Goal: Information Seeking & Learning: Understand process/instructions

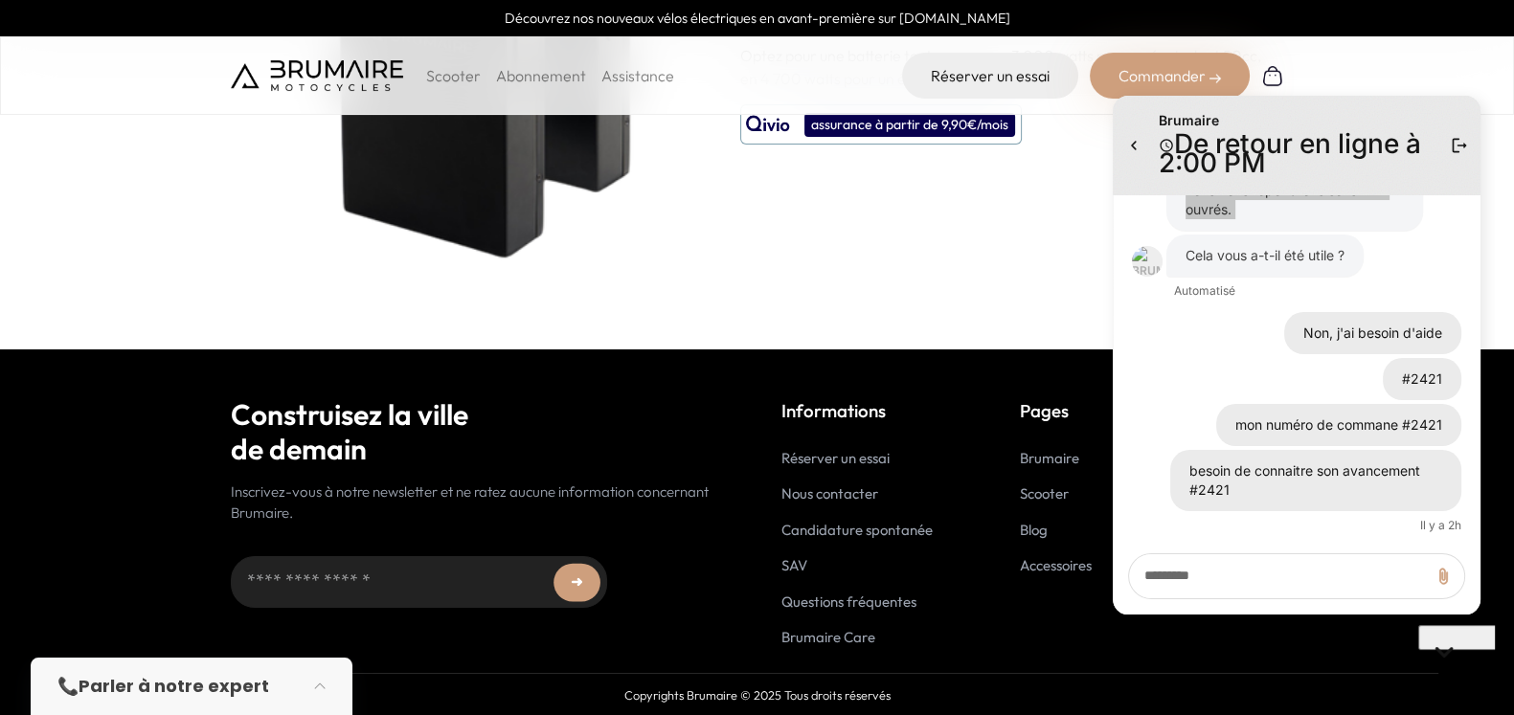
scroll to position [239, 0]
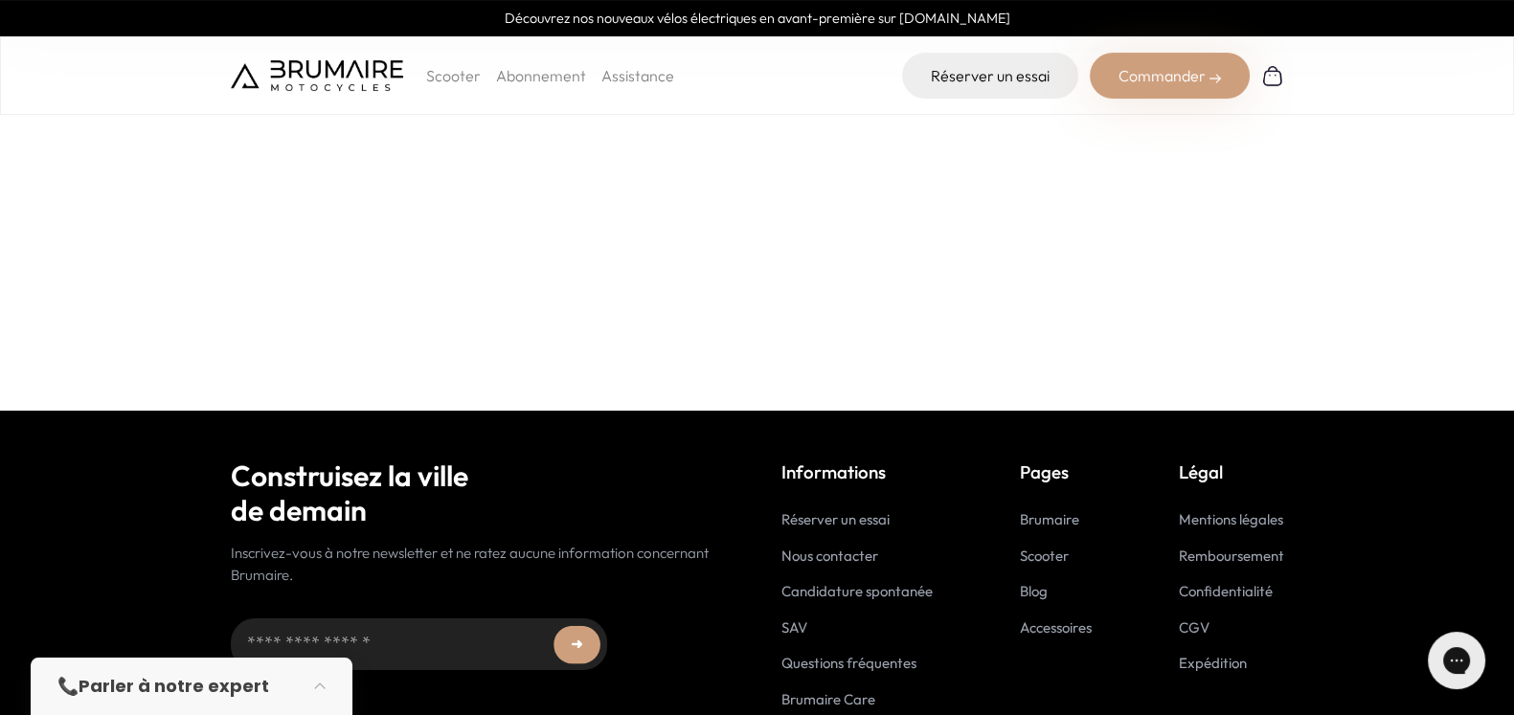
scroll to position [517, 0]
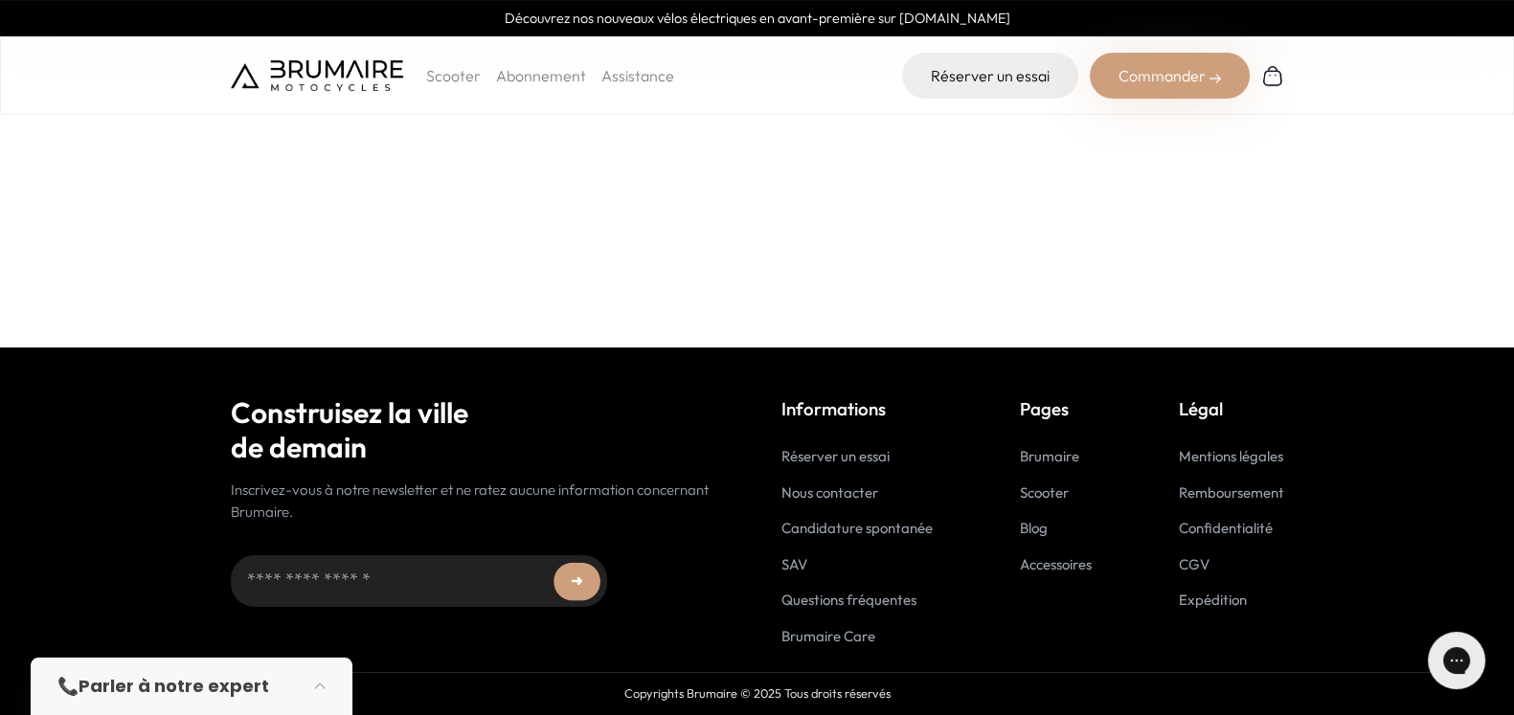
click at [838, 595] on link "Questions fréquentes" at bounding box center [848, 600] width 135 height 18
click at [1191, 603] on link "Expédition" at bounding box center [1213, 600] width 68 height 18
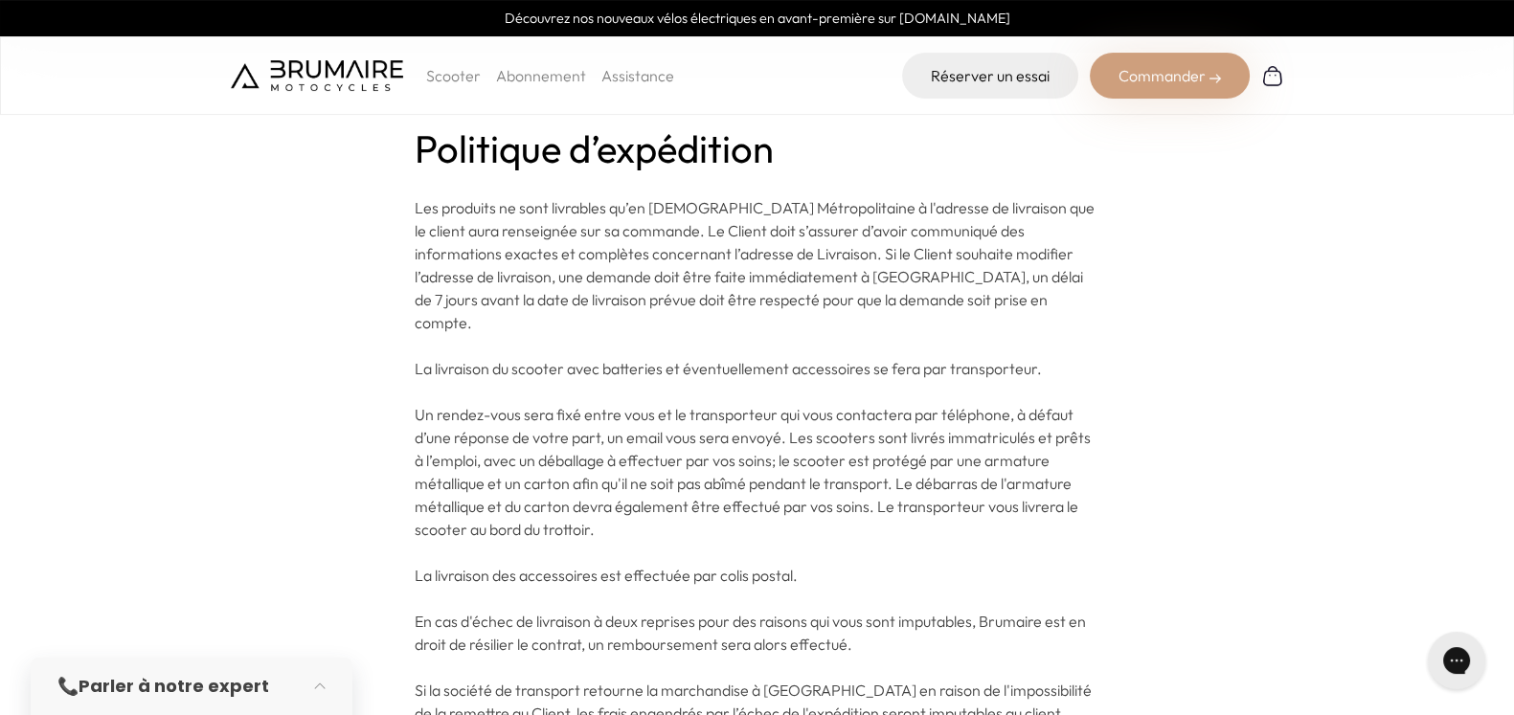
click at [611, 248] on span "Les produits ne sont livrables qu’en [DEMOGRAPHIC_DATA] Métropolitaine à l'adre…" at bounding box center [755, 265] width 680 height 134
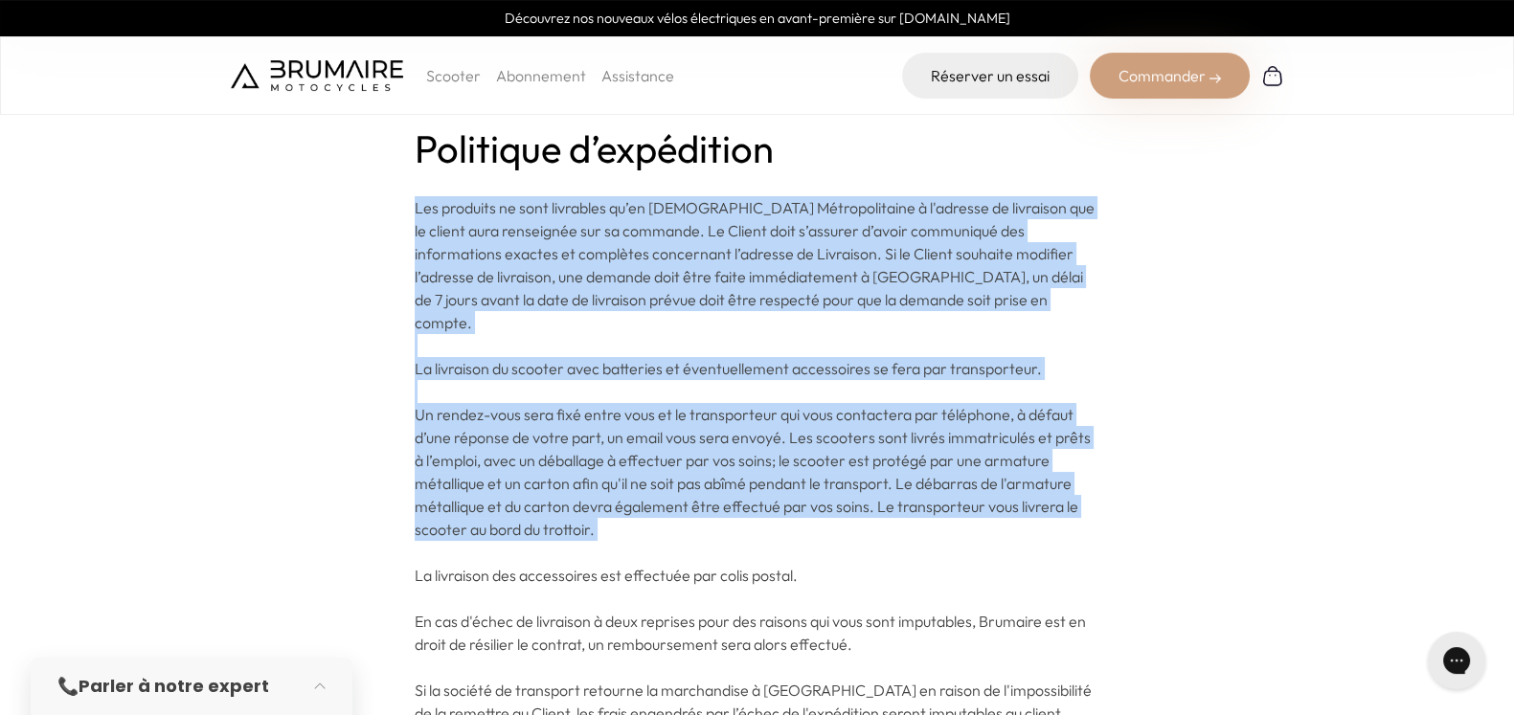
drag, startPoint x: 611, startPoint y: 248, endPoint x: 561, endPoint y: 459, distance: 216.5
click at [561, 459] on p "Les produits ne sont livrables qu’en [DEMOGRAPHIC_DATA] Métropolitaine à l'adre…" at bounding box center [757, 506] width 685 height 621
click at [561, 459] on span "Un rendez-vous sera fixé entre vous et le transporteur qui vous contactera par …" at bounding box center [753, 472] width 676 height 134
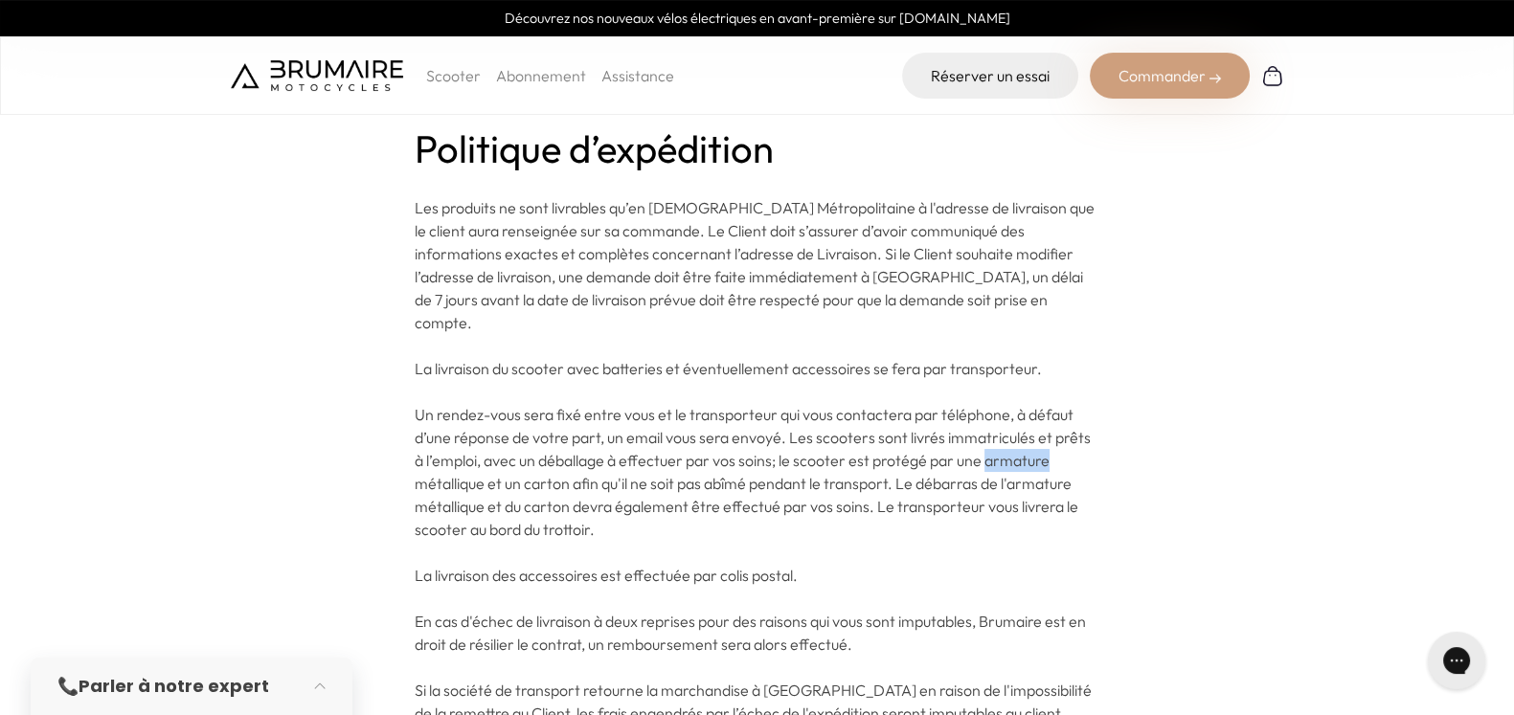
click at [561, 459] on span "Un rendez-vous sera fixé entre vous et le transporteur qui vous contactera par …" at bounding box center [753, 472] width 676 height 134
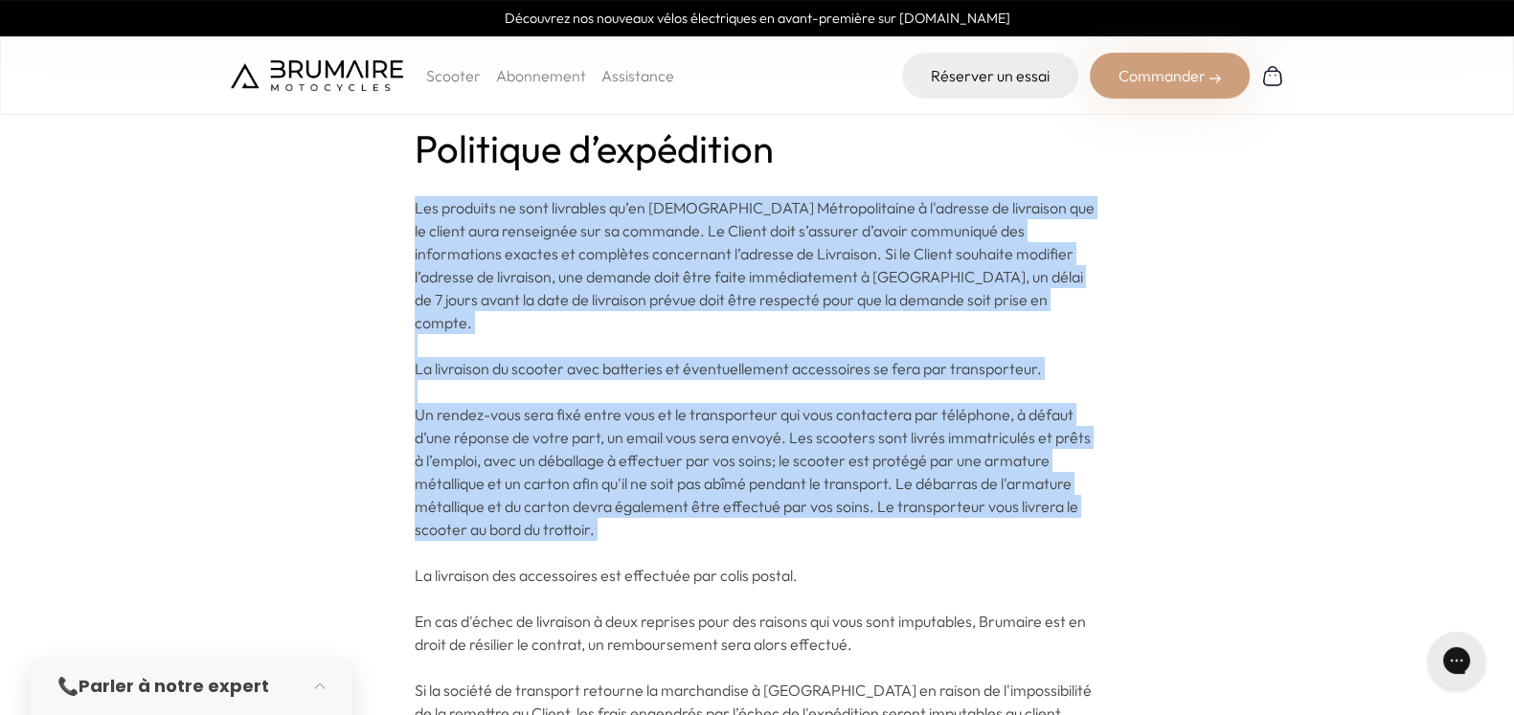
drag, startPoint x: 561, startPoint y: 459, endPoint x: 679, endPoint y: 236, distance: 252.3
click at [679, 236] on p "Les produits ne sont livrables qu’en [DEMOGRAPHIC_DATA] Métropolitaine à l'adre…" at bounding box center [757, 506] width 685 height 621
click at [679, 236] on span "Les produits ne sont livrables qu’en [DEMOGRAPHIC_DATA] Métropolitaine à l'adre…" at bounding box center [755, 265] width 680 height 134
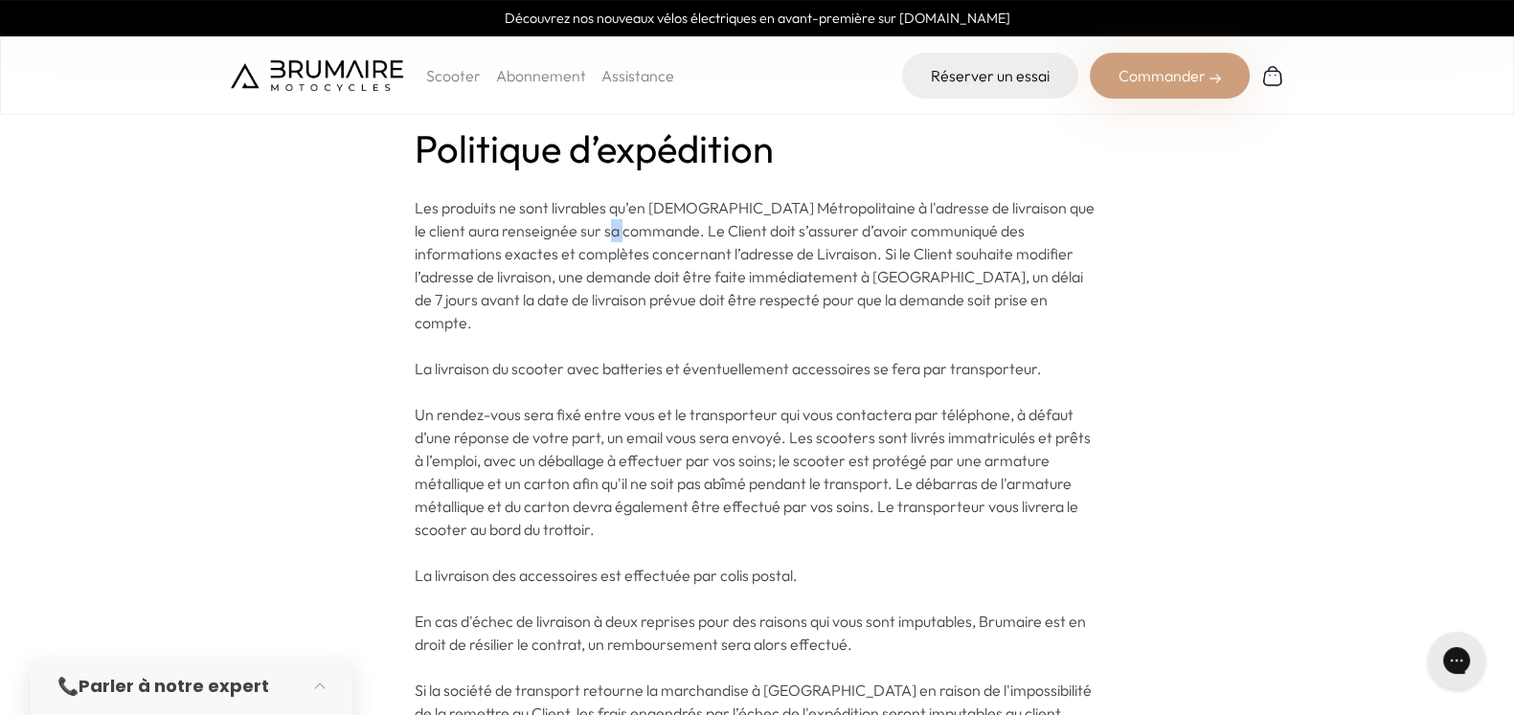
click at [679, 236] on span "Les produits ne sont livrables qu’en [DEMOGRAPHIC_DATA] Métropolitaine à l'adre…" at bounding box center [755, 265] width 680 height 134
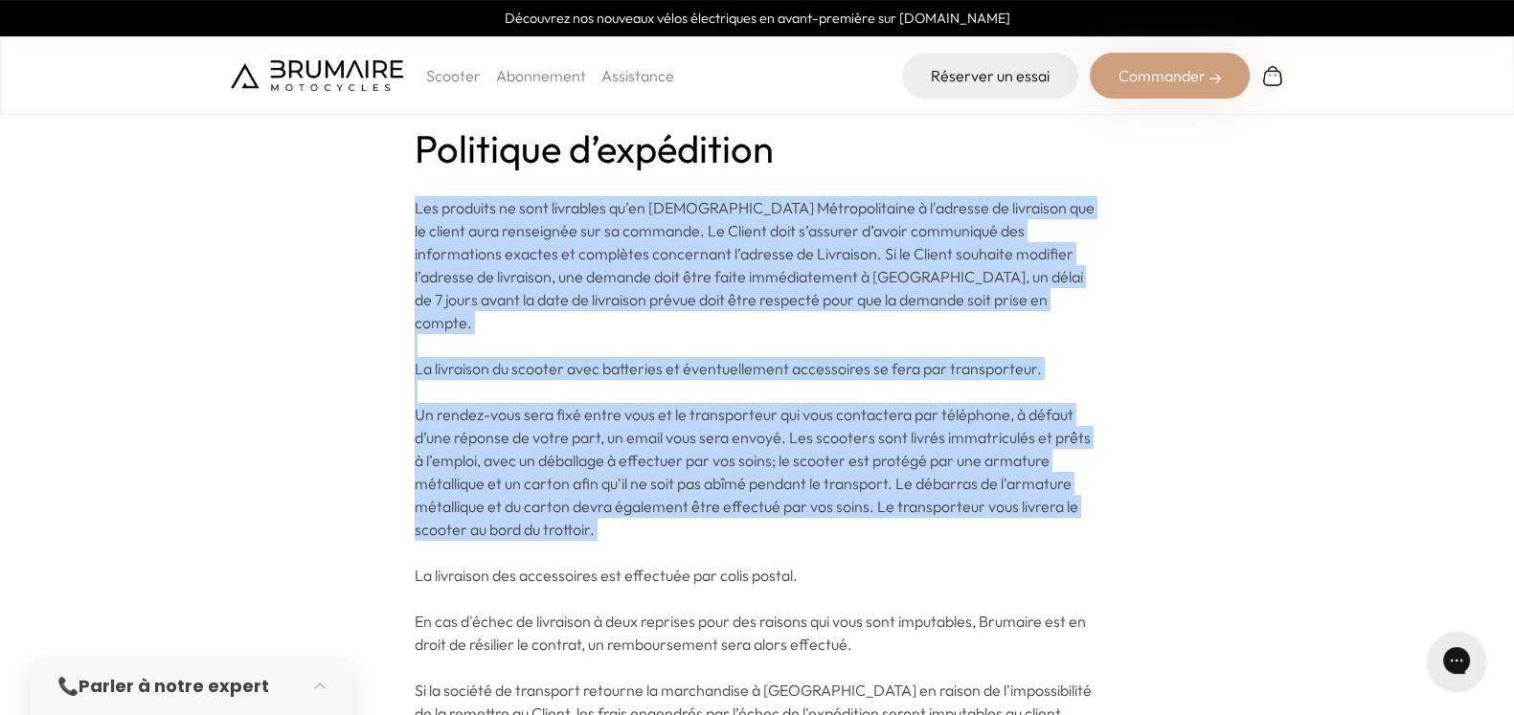
drag, startPoint x: 679, startPoint y: 236, endPoint x: 612, endPoint y: 447, distance: 222.0
click at [612, 447] on p "Les produits ne sont livrables qu’en [DEMOGRAPHIC_DATA] Métropolitaine à l'adre…" at bounding box center [757, 506] width 685 height 621
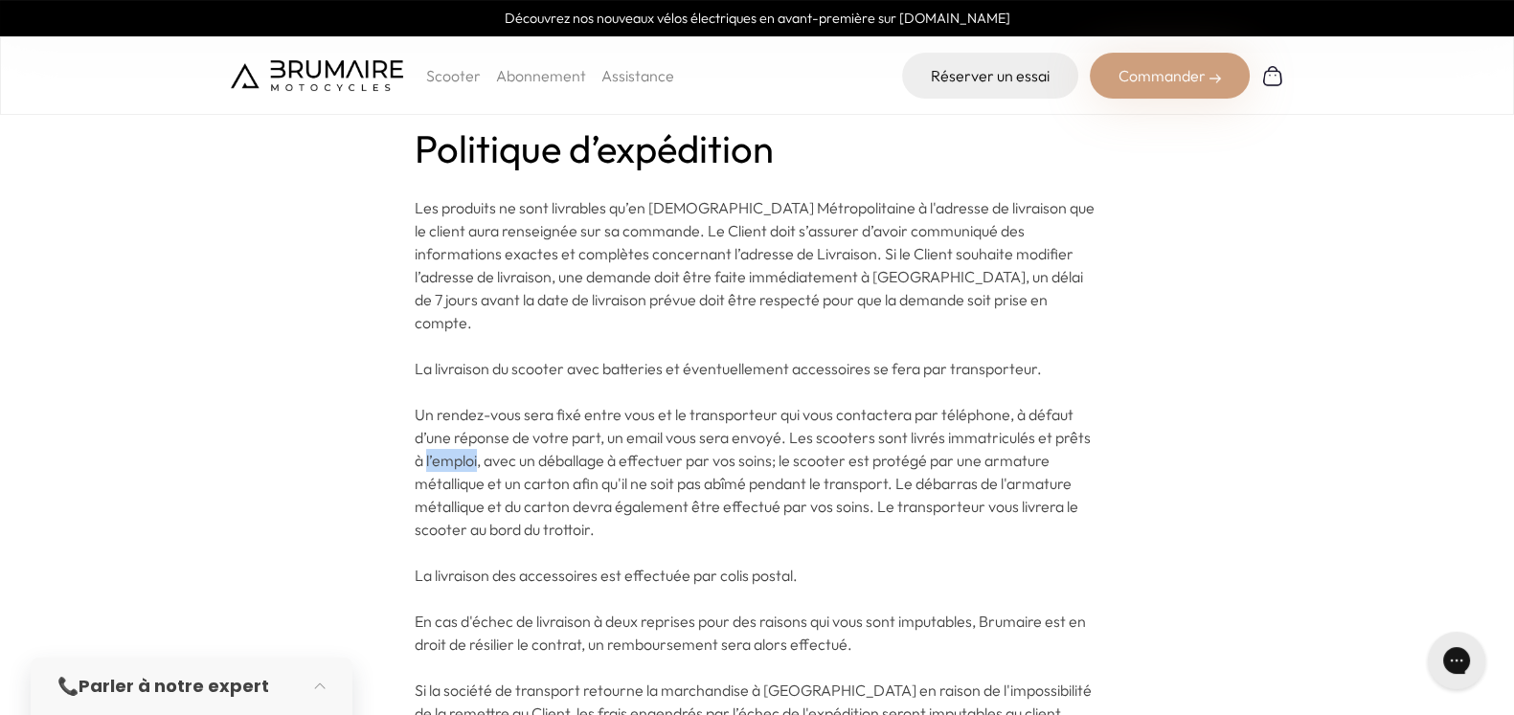
click at [612, 447] on p "Les produits ne sont livrables qu’en [DEMOGRAPHIC_DATA] Métropolitaine à l'adre…" at bounding box center [757, 506] width 685 height 621
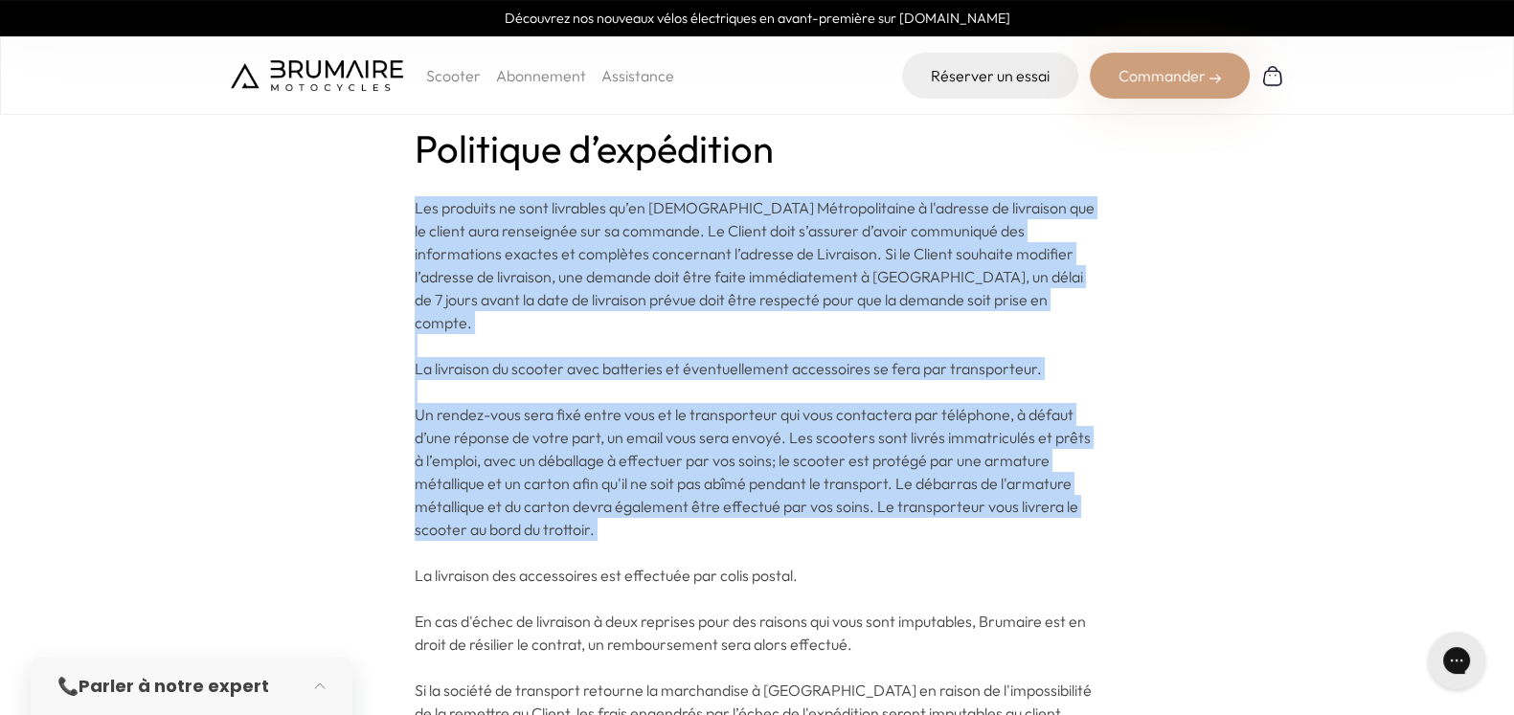
drag, startPoint x: 612, startPoint y: 447, endPoint x: 675, endPoint y: 263, distance: 194.4
click at [675, 263] on p "Les produits ne sont livrables qu’en France Métropolitaine à l'adresse de livra…" at bounding box center [757, 506] width 685 height 621
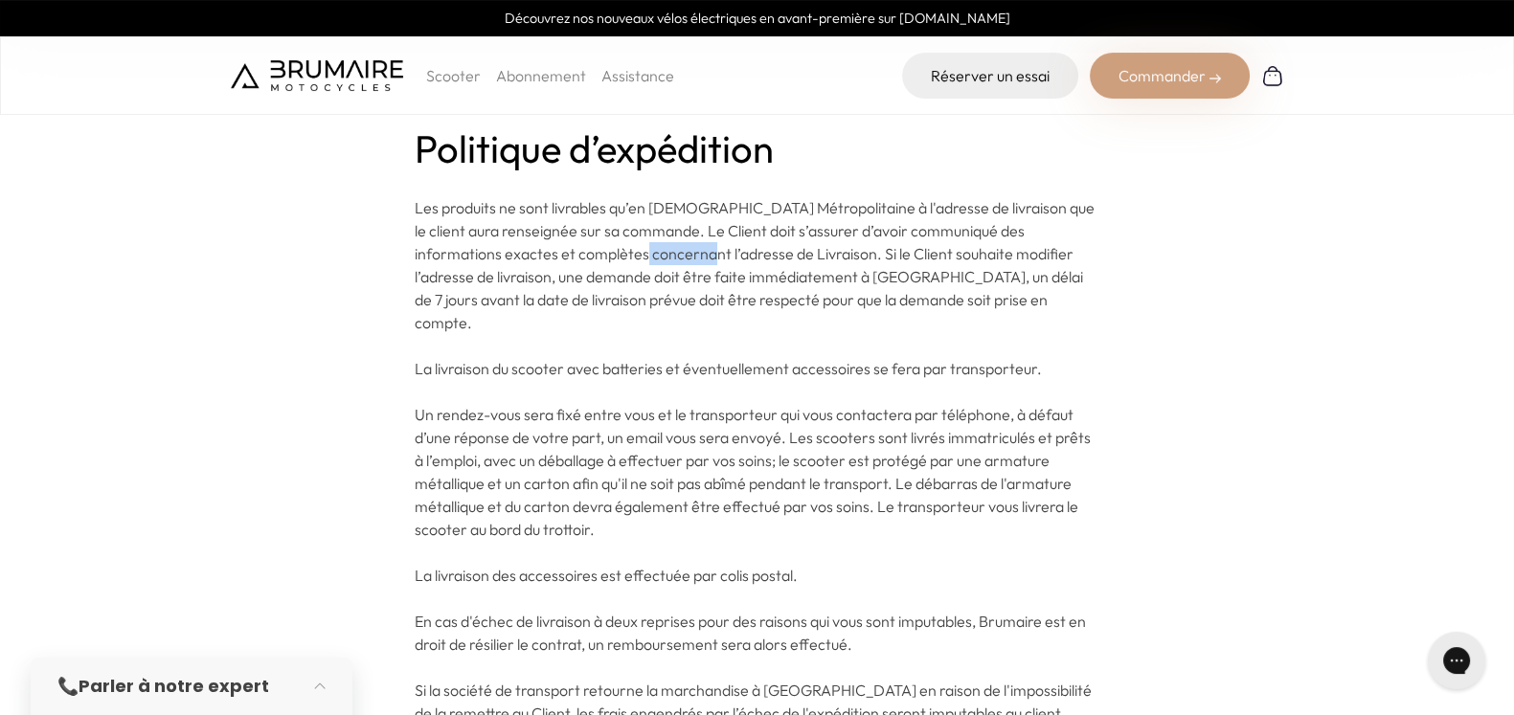
click at [675, 263] on p "Les produits ne sont livrables qu’en France Métropolitaine à l'adresse de livra…" at bounding box center [757, 506] width 685 height 621
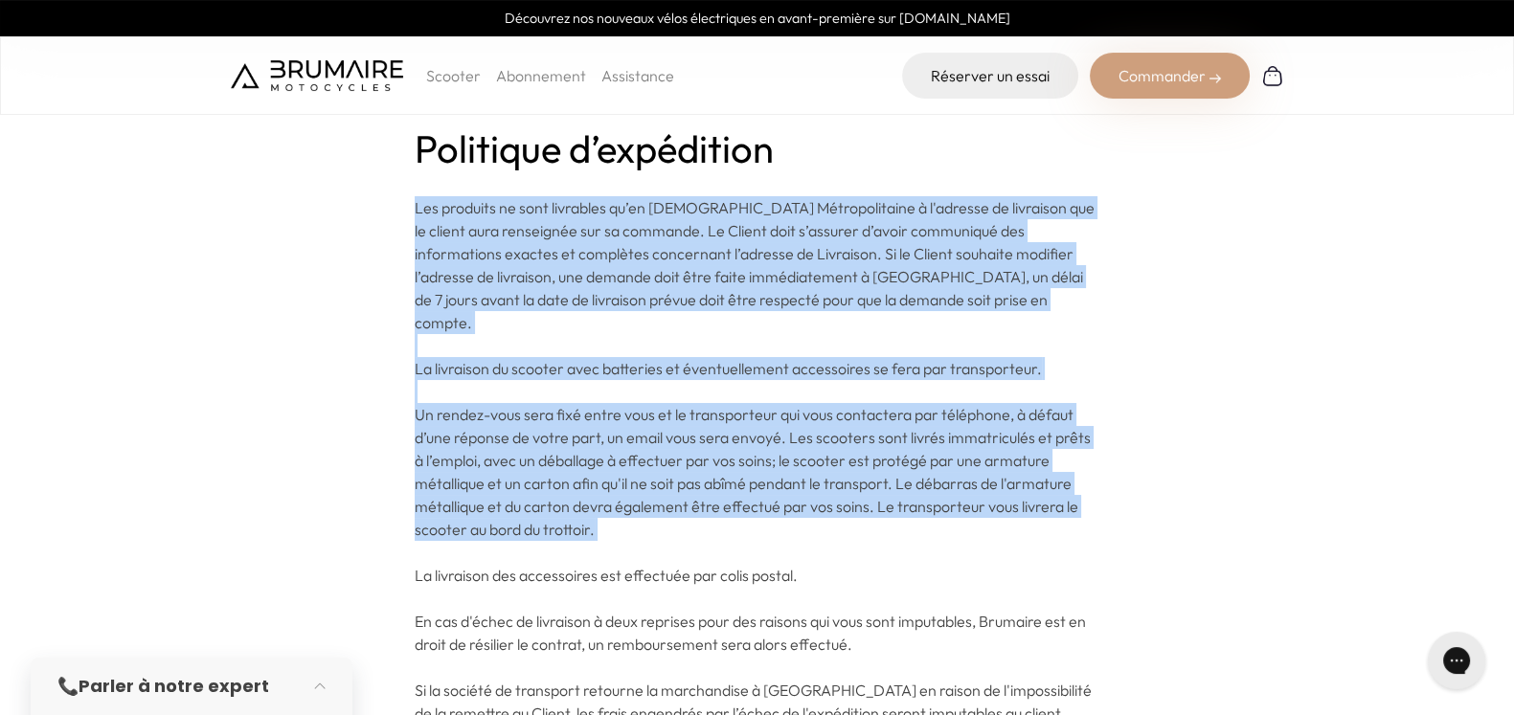
drag, startPoint x: 675, startPoint y: 263, endPoint x: 622, endPoint y: 415, distance: 160.2
click at [622, 415] on p "Les produits ne sont livrables qu’en France Métropolitaine à l'adresse de livra…" at bounding box center [757, 506] width 685 height 621
click at [622, 415] on span "Un rendez-vous sera fixé entre vous et le transporteur qui vous contactera par …" at bounding box center [753, 472] width 676 height 134
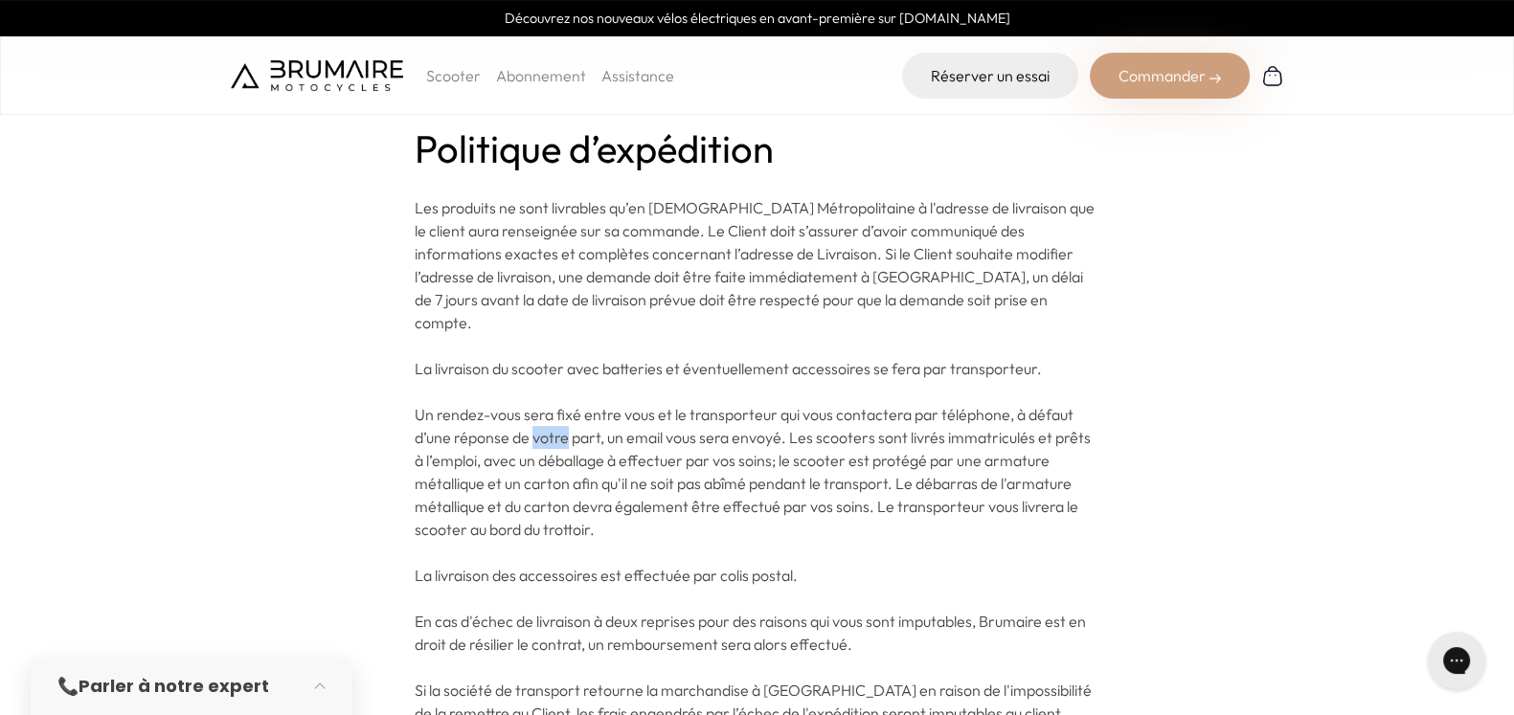
click at [622, 415] on span "Un rendez-vous sera fixé entre vous et le transporteur qui vous contactera par …" at bounding box center [753, 472] width 676 height 134
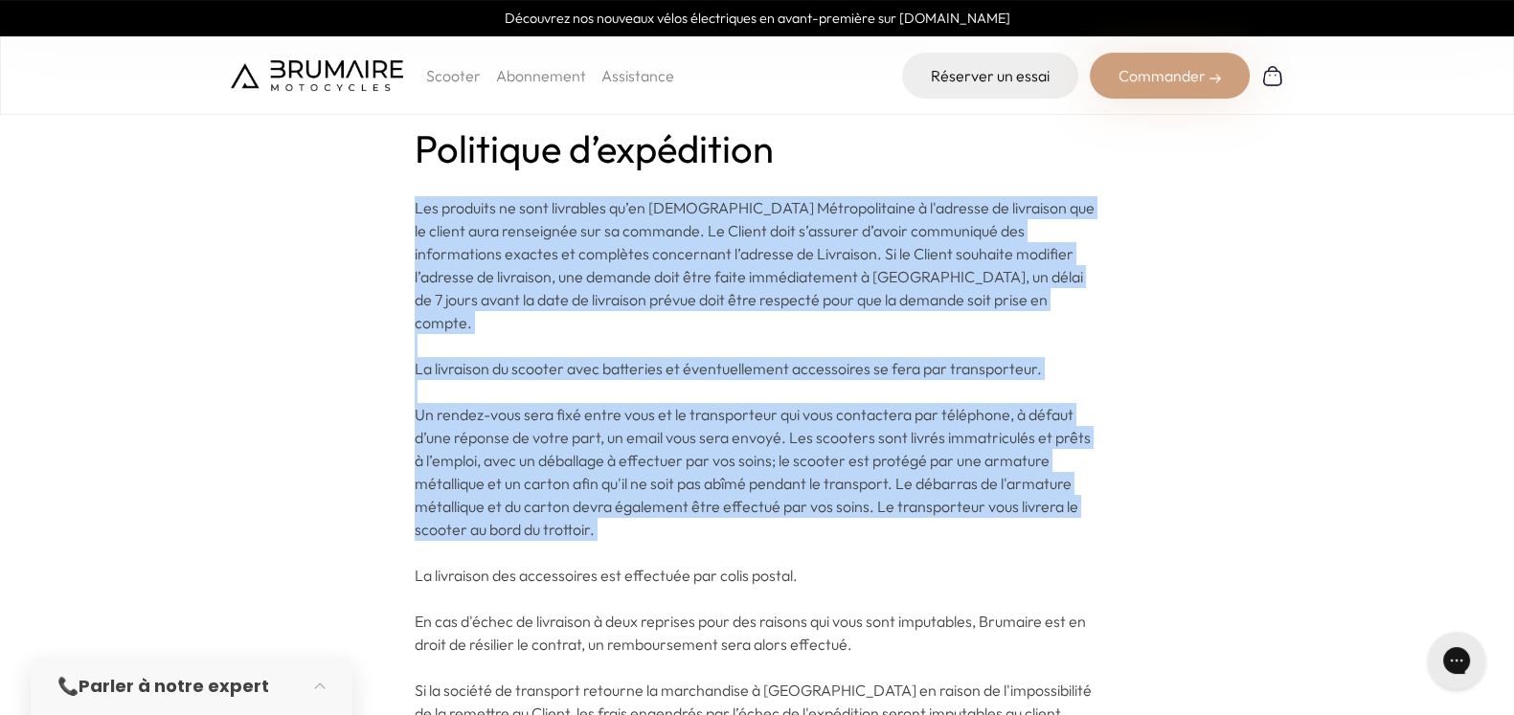
drag, startPoint x: 622, startPoint y: 415, endPoint x: 686, endPoint y: 264, distance: 163.1
click at [686, 264] on p "Les produits ne sont livrables qu’en France Métropolitaine à l'adresse de livra…" at bounding box center [757, 506] width 685 height 621
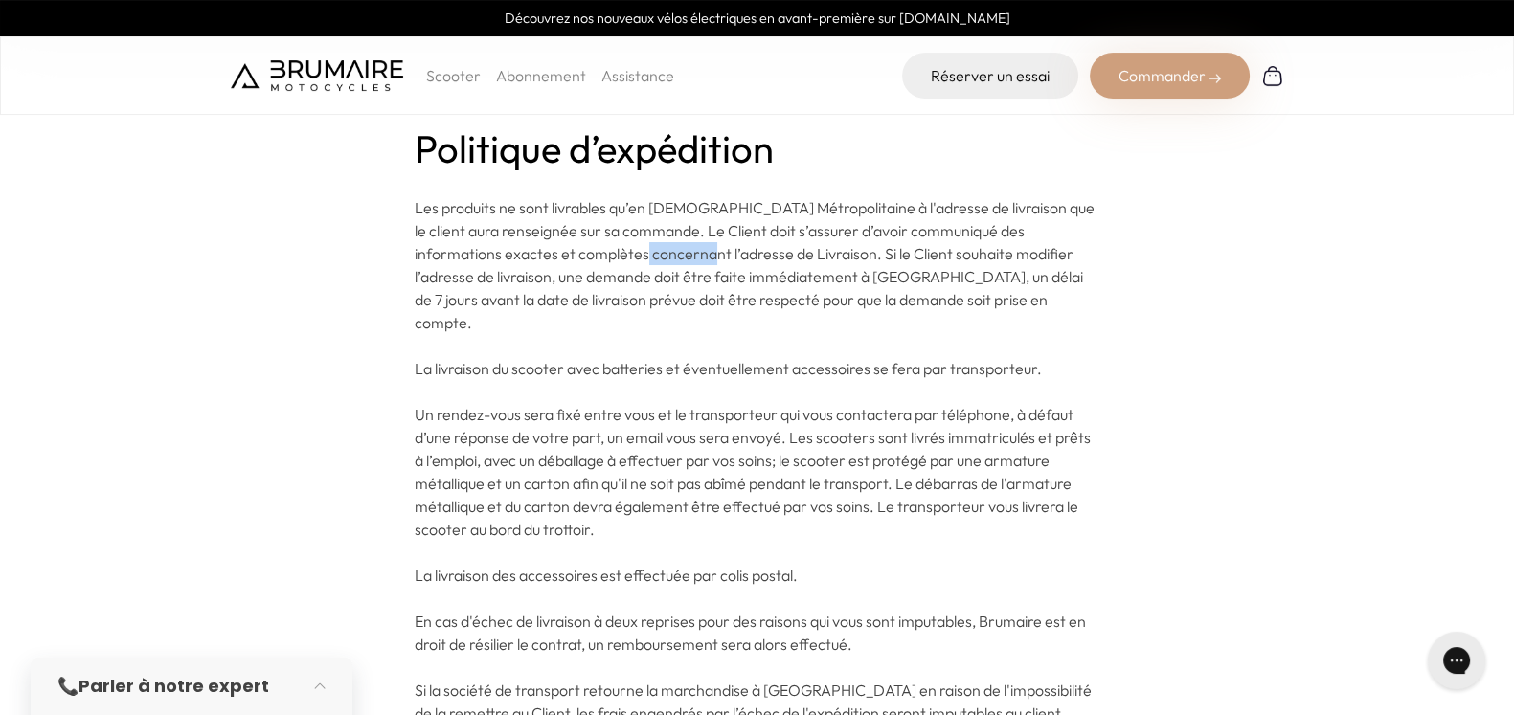
click at [686, 264] on p "Les produits ne sont livrables qu’en France Métropolitaine à l'adresse de livra…" at bounding box center [757, 506] width 685 height 621
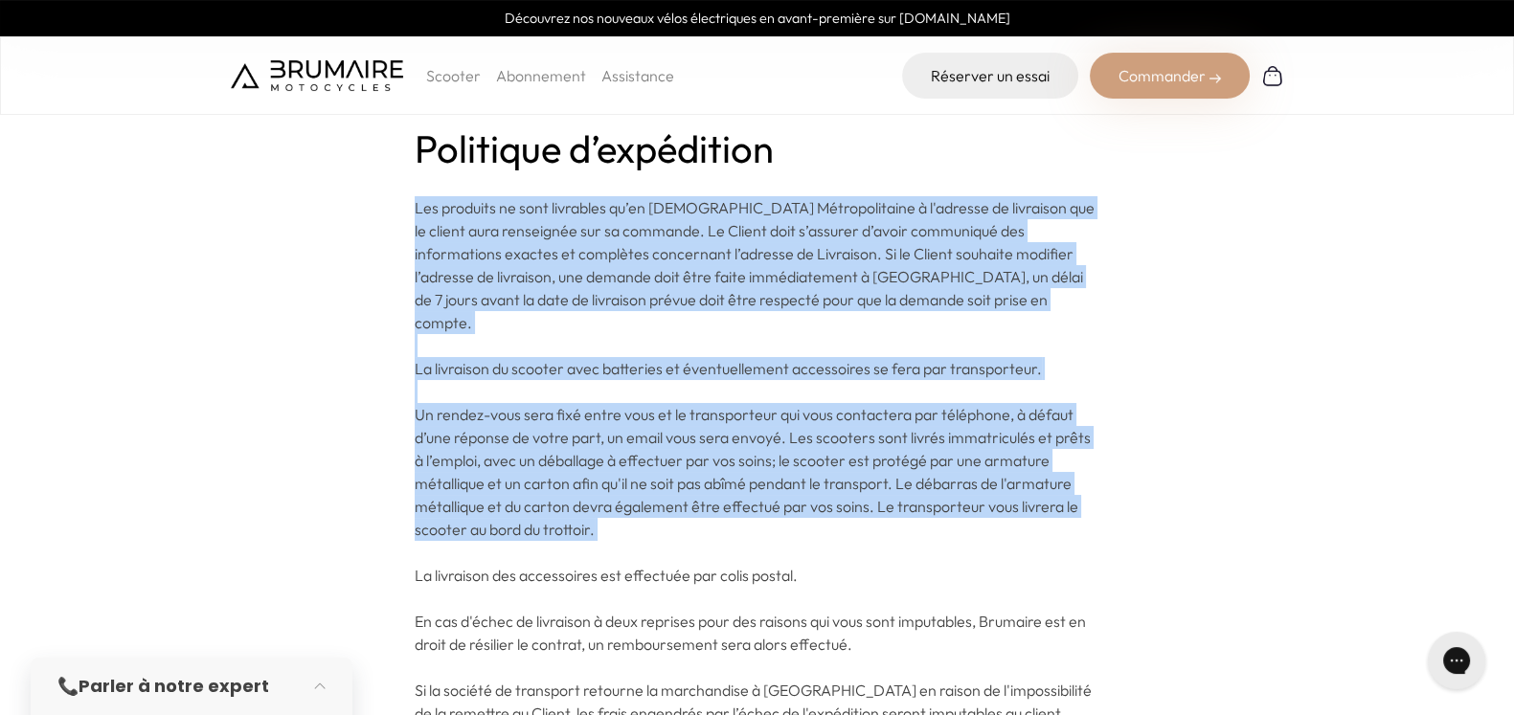
drag, startPoint x: 686, startPoint y: 264, endPoint x: 637, endPoint y: 426, distance: 169.0
click at [637, 426] on p "Les produits ne sont livrables qu’en France Métropolitaine à l'adresse de livra…" at bounding box center [757, 506] width 685 height 621
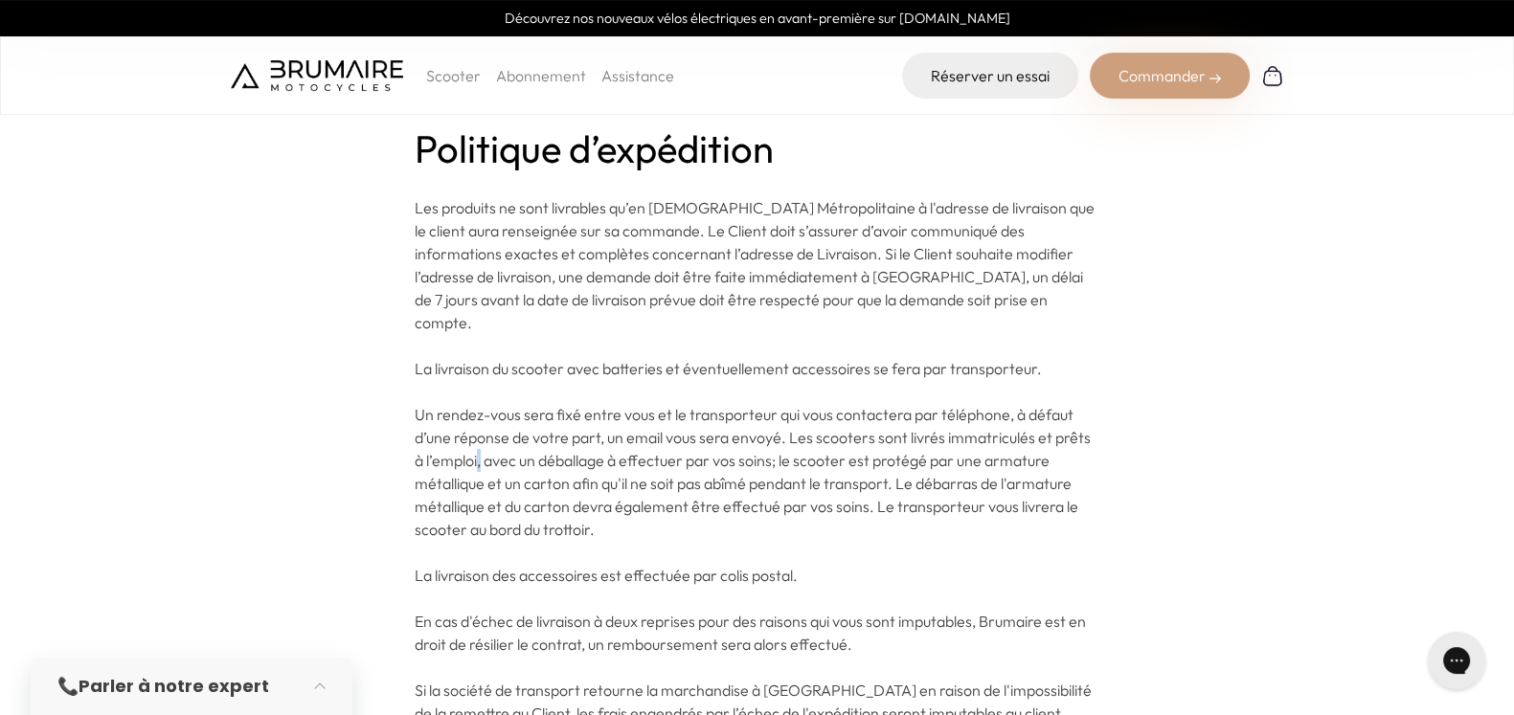
click at [637, 426] on p "Les produits ne sont livrables qu’en France Métropolitaine à l'adresse de livra…" at bounding box center [757, 506] width 685 height 621
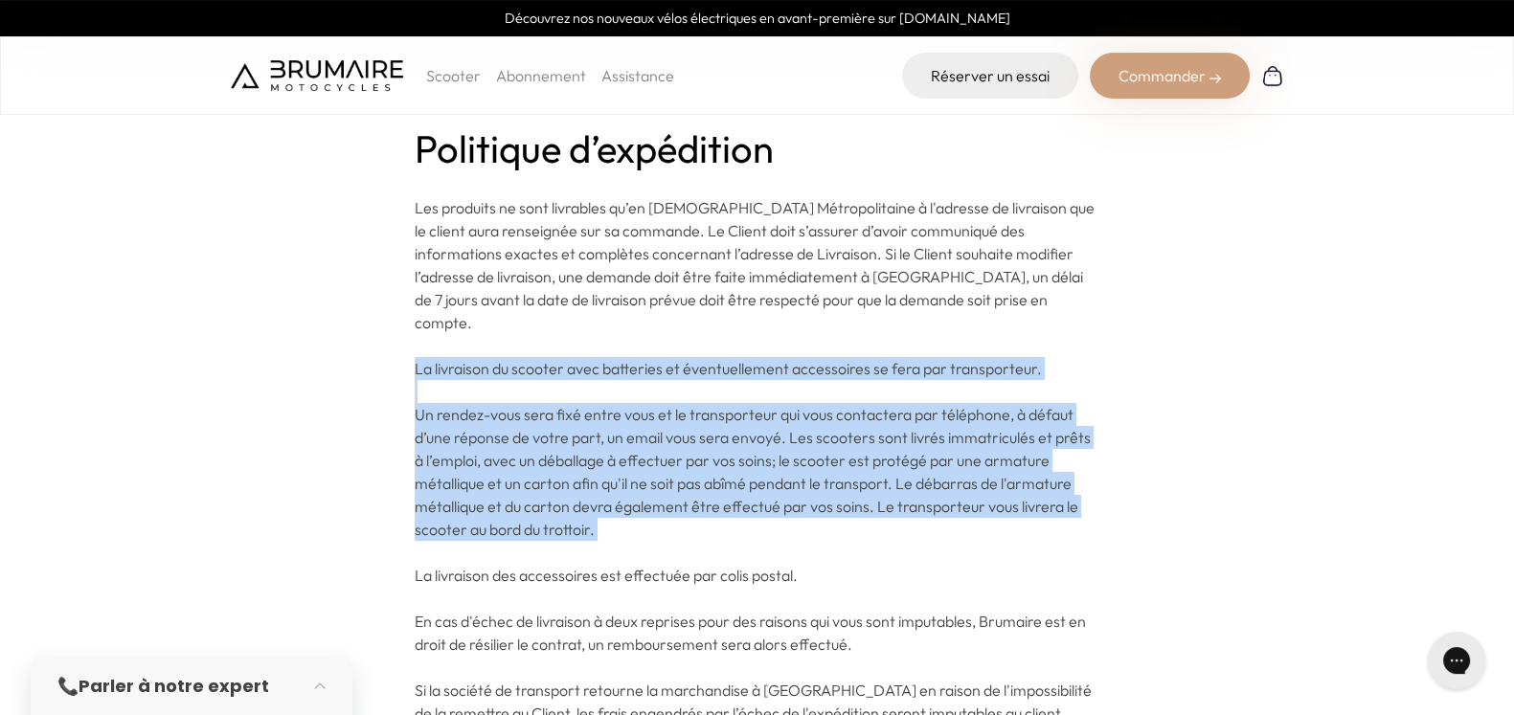
drag, startPoint x: 637, startPoint y: 426, endPoint x: 685, endPoint y: 350, distance: 90.3
click at [685, 350] on p "Les produits ne sont livrables qu’en France Métropolitaine à l'adresse de livra…" at bounding box center [757, 506] width 685 height 621
click at [685, 359] on span "La livraison du scooter avec batteries et éventuellement accessoires se fera pa…" at bounding box center [728, 368] width 627 height 19
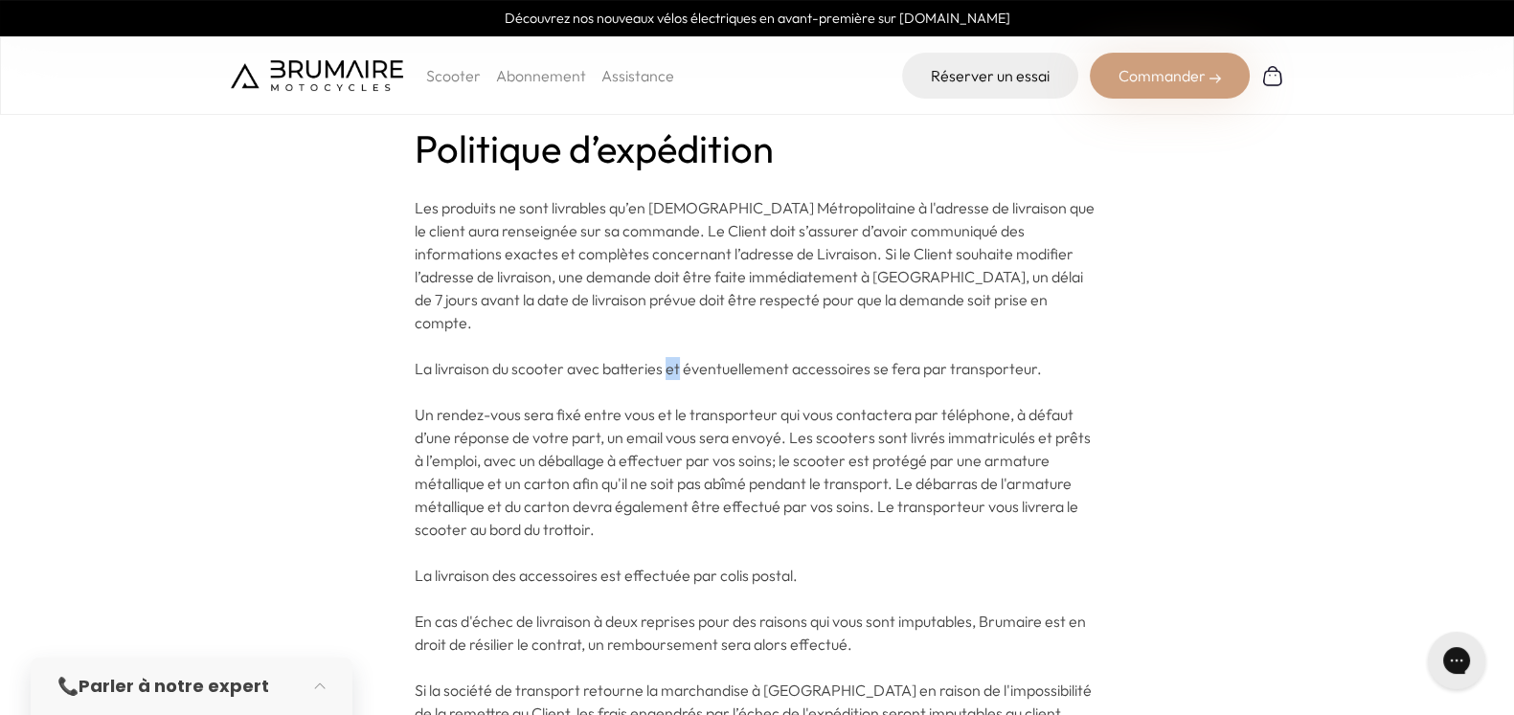
click at [685, 359] on span "La livraison du scooter avec batteries et éventuellement accessoires se fera pa…" at bounding box center [728, 368] width 627 height 19
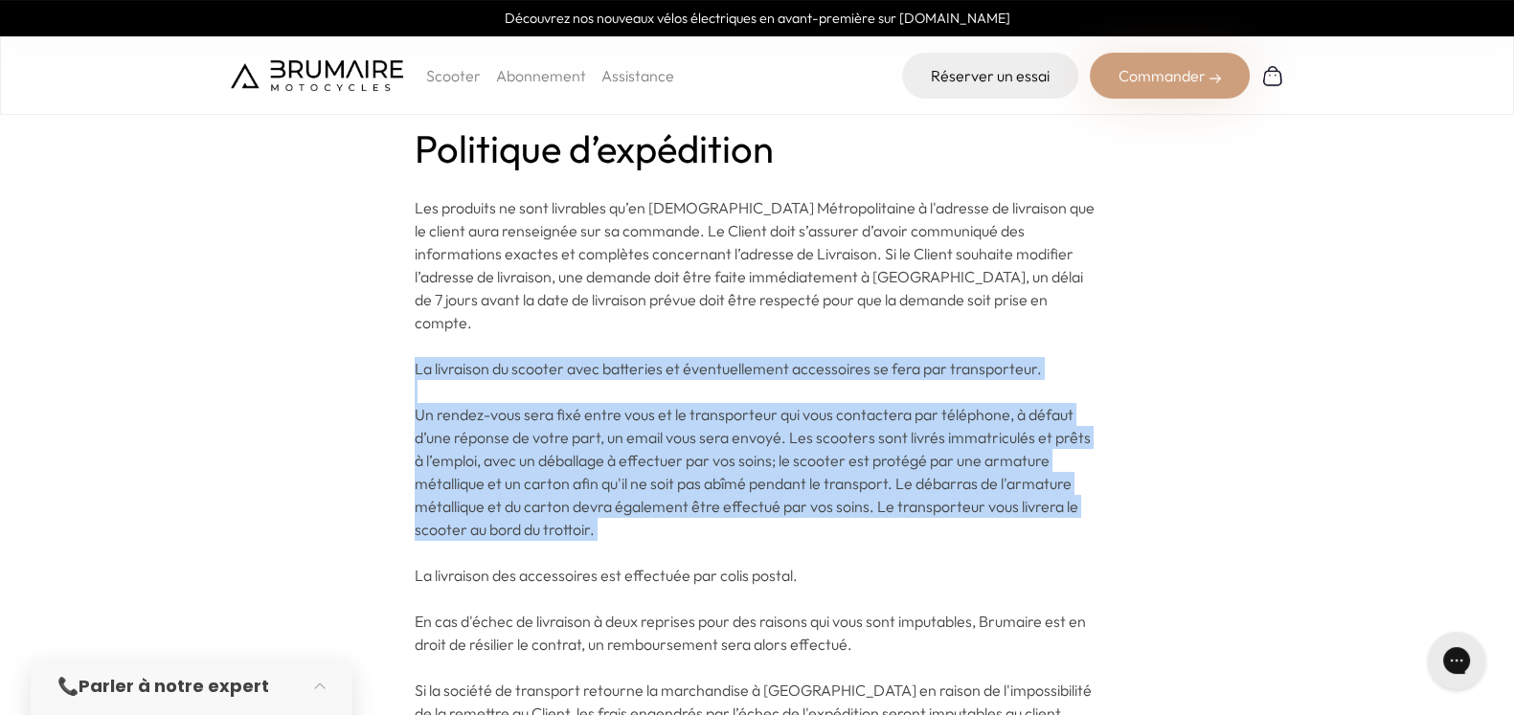
drag, startPoint x: 685, startPoint y: 350, endPoint x: 641, endPoint y: 438, distance: 98.5
click at [641, 438] on p "Les produits ne sont livrables qu’en France Métropolitaine à l'adresse de livra…" at bounding box center [757, 506] width 685 height 621
click at [641, 438] on span "Un rendez-vous sera fixé entre vous et le transporteur qui vous contactera par …" at bounding box center [753, 472] width 676 height 134
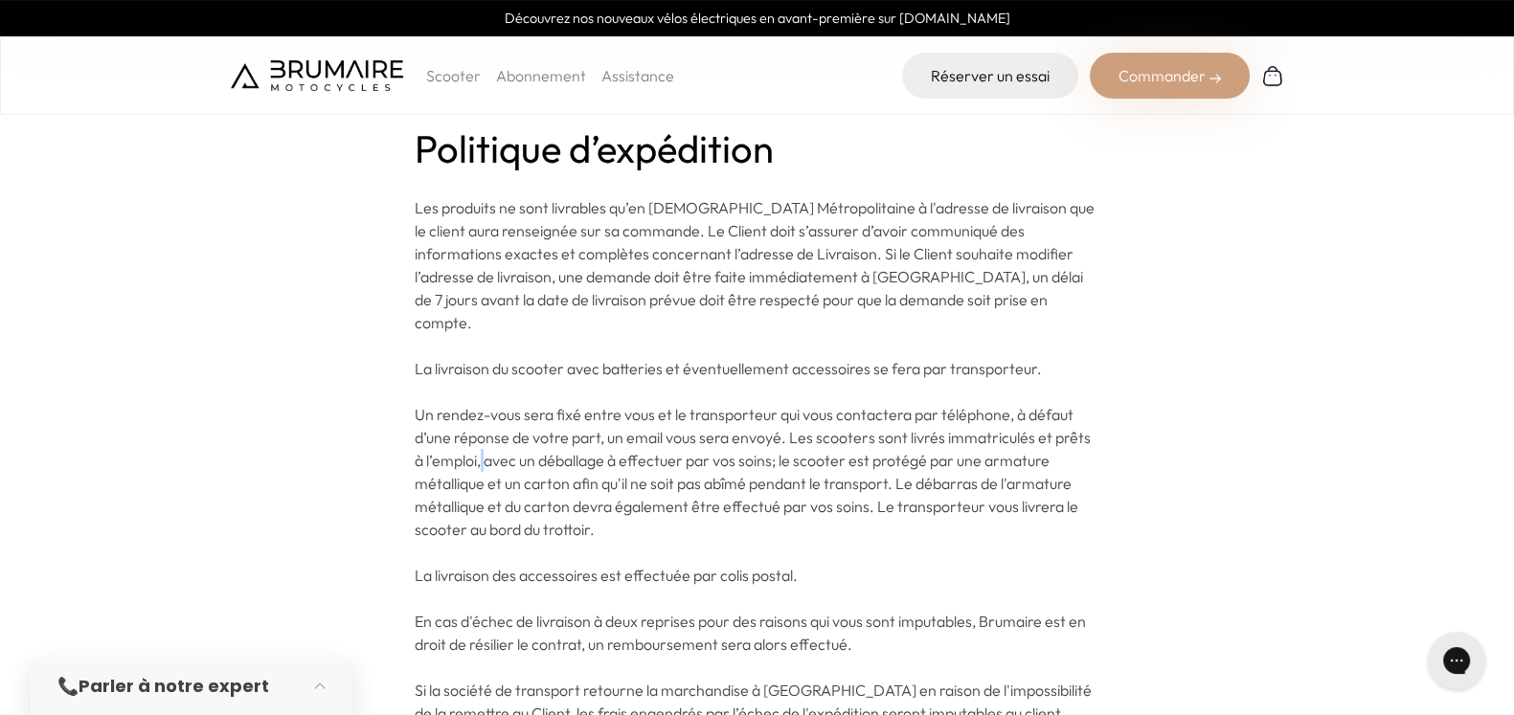
click at [641, 438] on span "Un rendez-vous sera fixé entre vous et le transporteur qui vous contactera par …" at bounding box center [753, 472] width 676 height 134
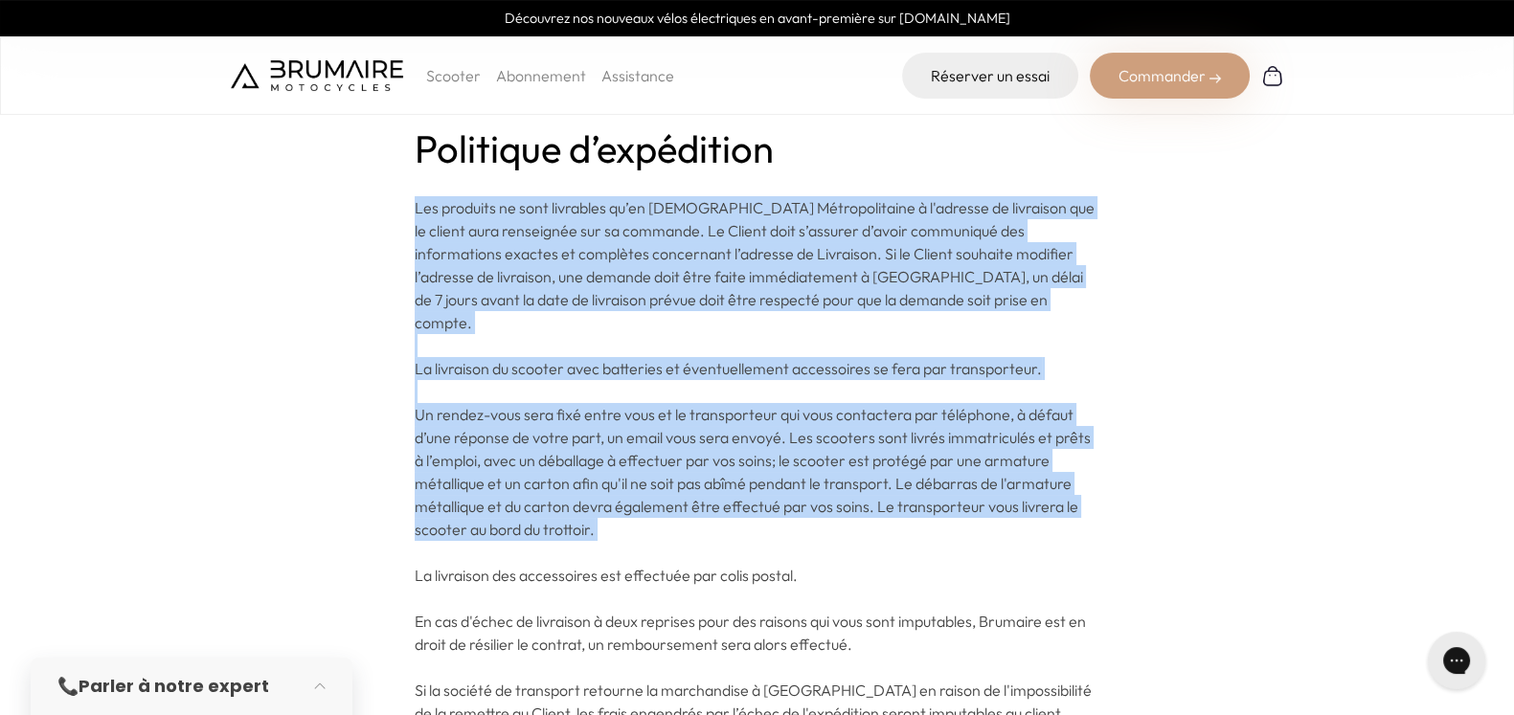
drag, startPoint x: 641, startPoint y: 438, endPoint x: 753, endPoint y: 216, distance: 248.0
click at [753, 216] on p "Les produits ne sont livrables qu’en France Métropolitaine à l'adresse de livra…" at bounding box center [757, 506] width 685 height 621
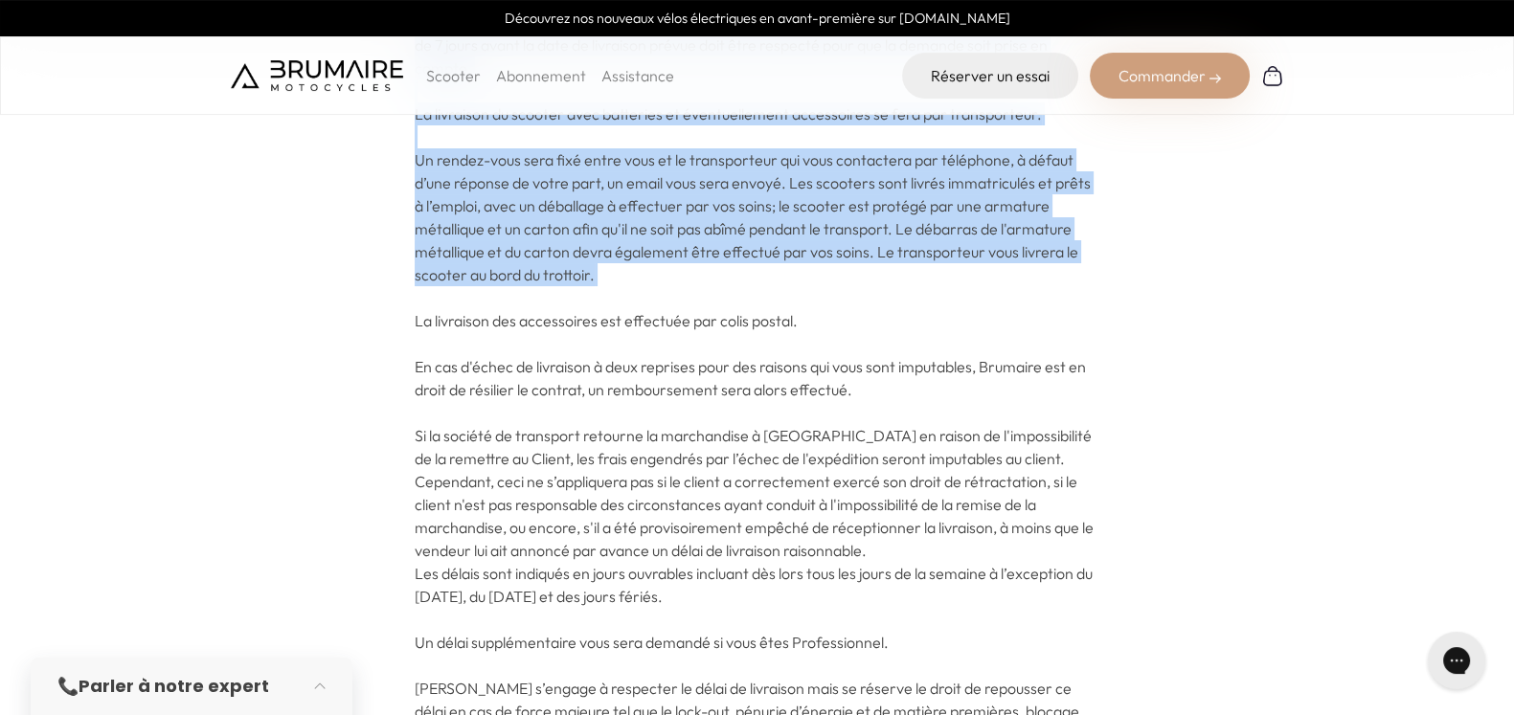
scroll to position [253, 0]
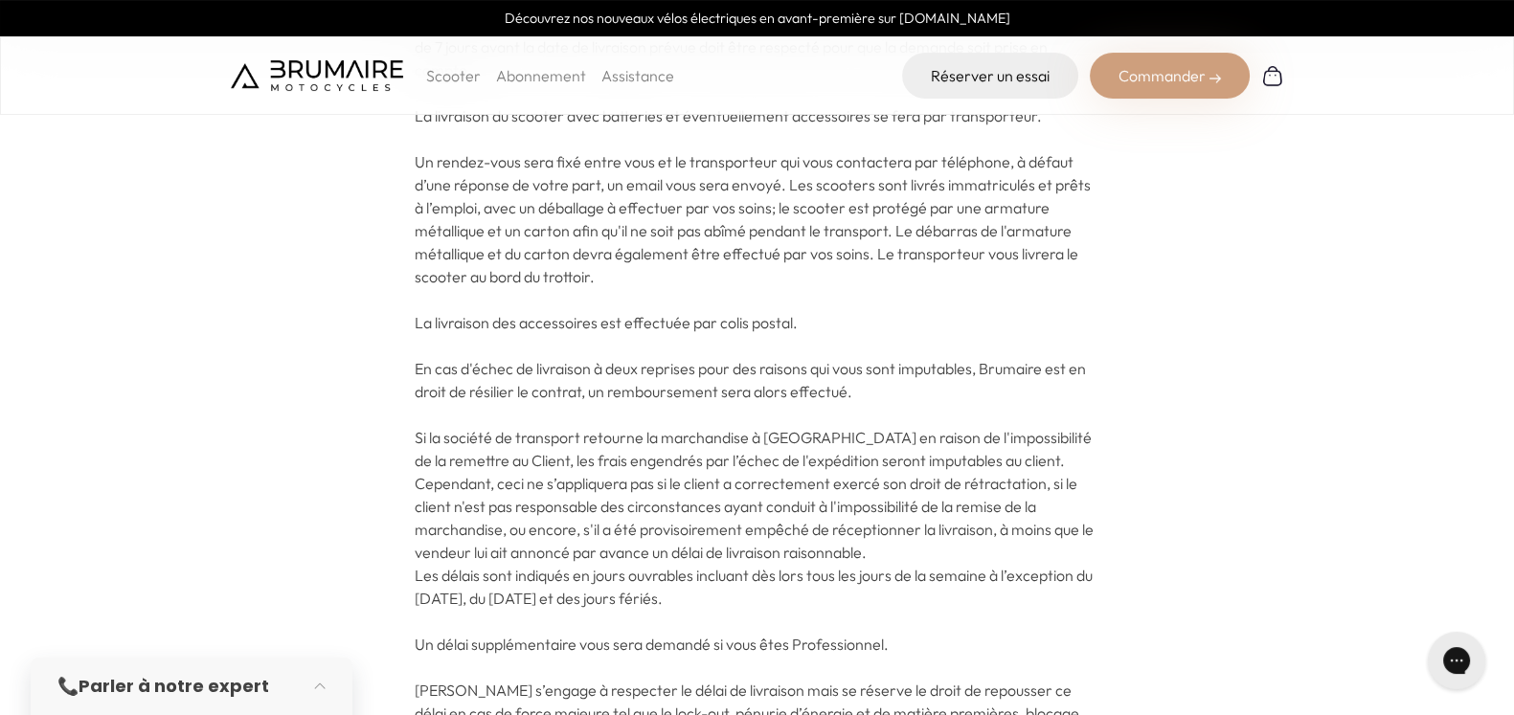
click at [725, 452] on span "Si la société de transport retourne la marchandise à Brumaire en raison de l'im…" at bounding box center [754, 495] width 679 height 134
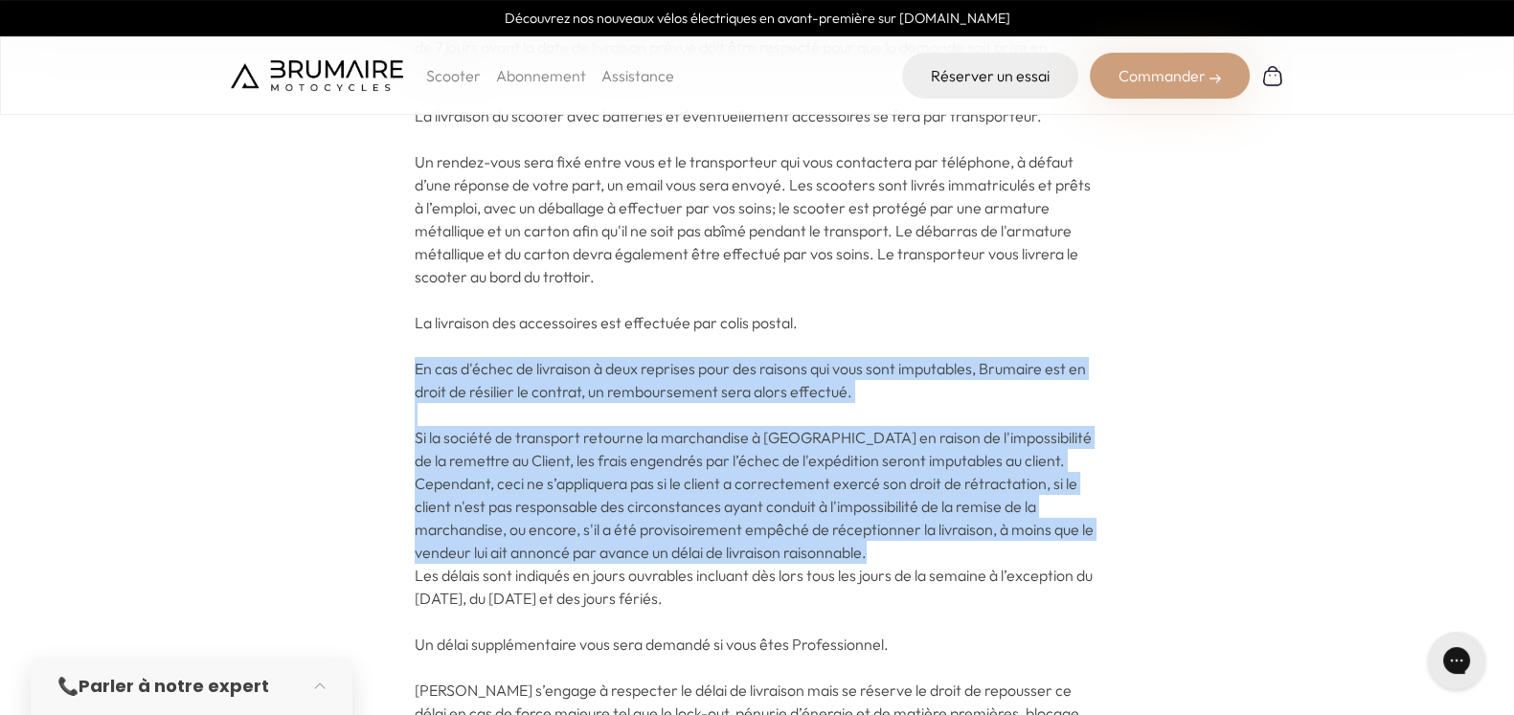
drag, startPoint x: 725, startPoint y: 452, endPoint x: 794, endPoint y: 328, distance: 142.3
click at [794, 328] on p "Les produits ne sont livrables qu’en France Métropolitaine à l'adresse de livra…" at bounding box center [757, 253] width 685 height 621
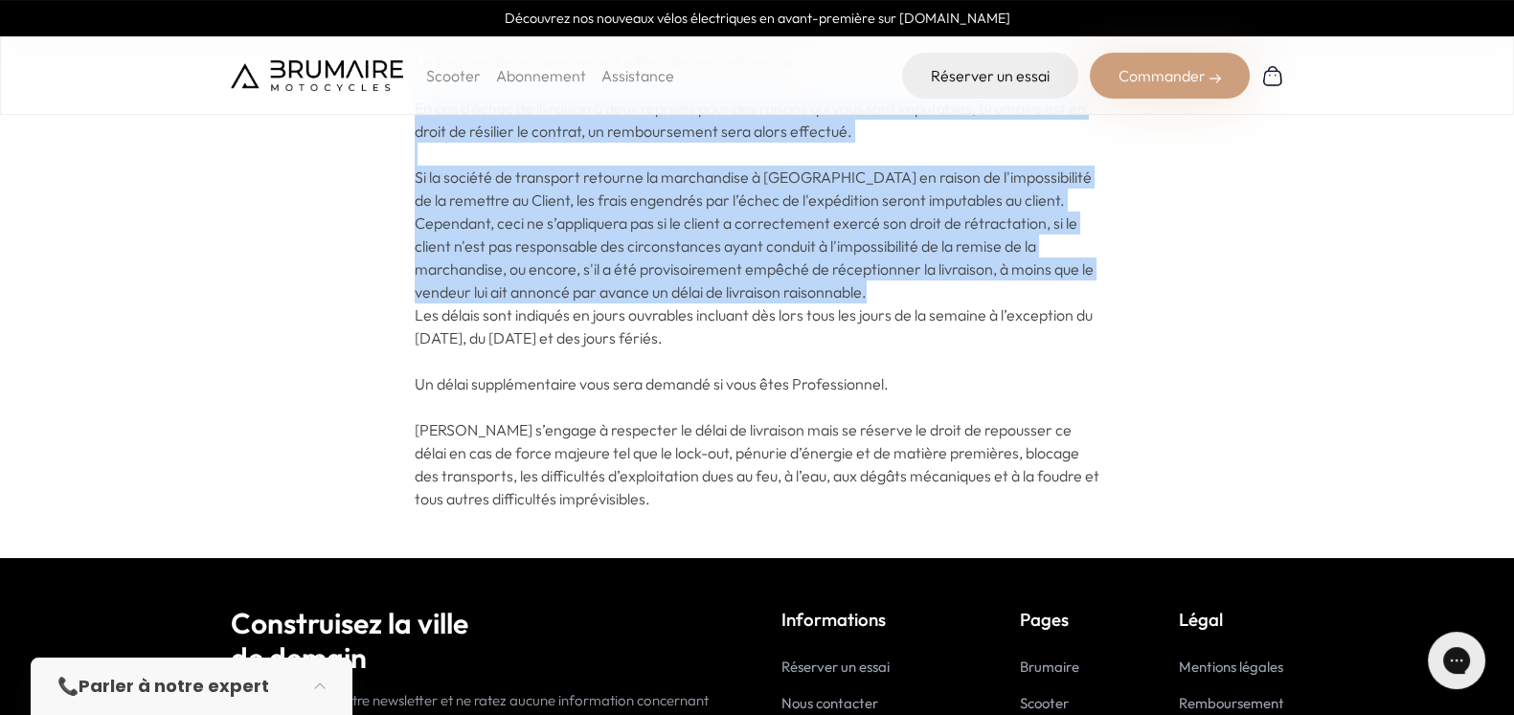
scroll to position [512, 0]
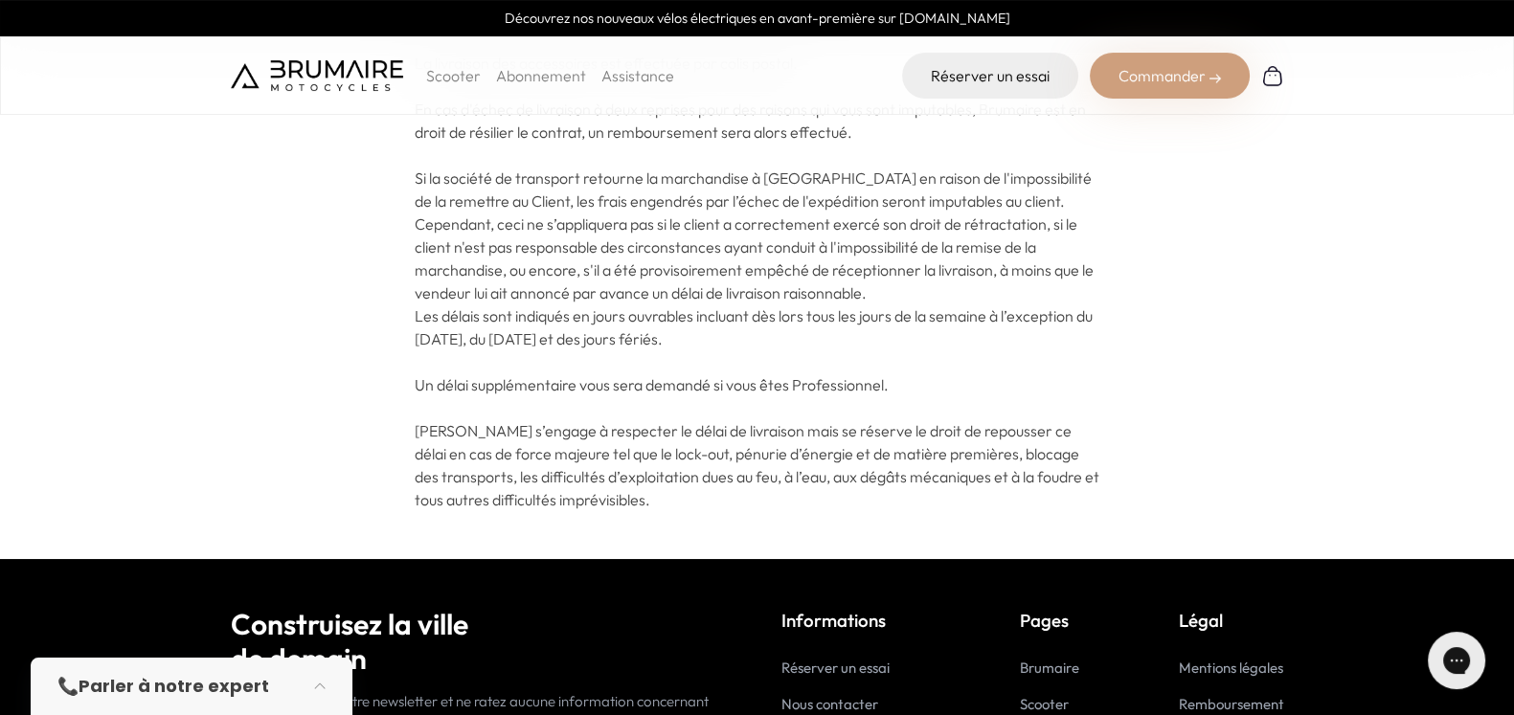
click at [794, 328] on p "Les délais sont indiqués en jours ouvrables incluant dès lors tous les jours de…" at bounding box center [757, 408] width 685 height 207
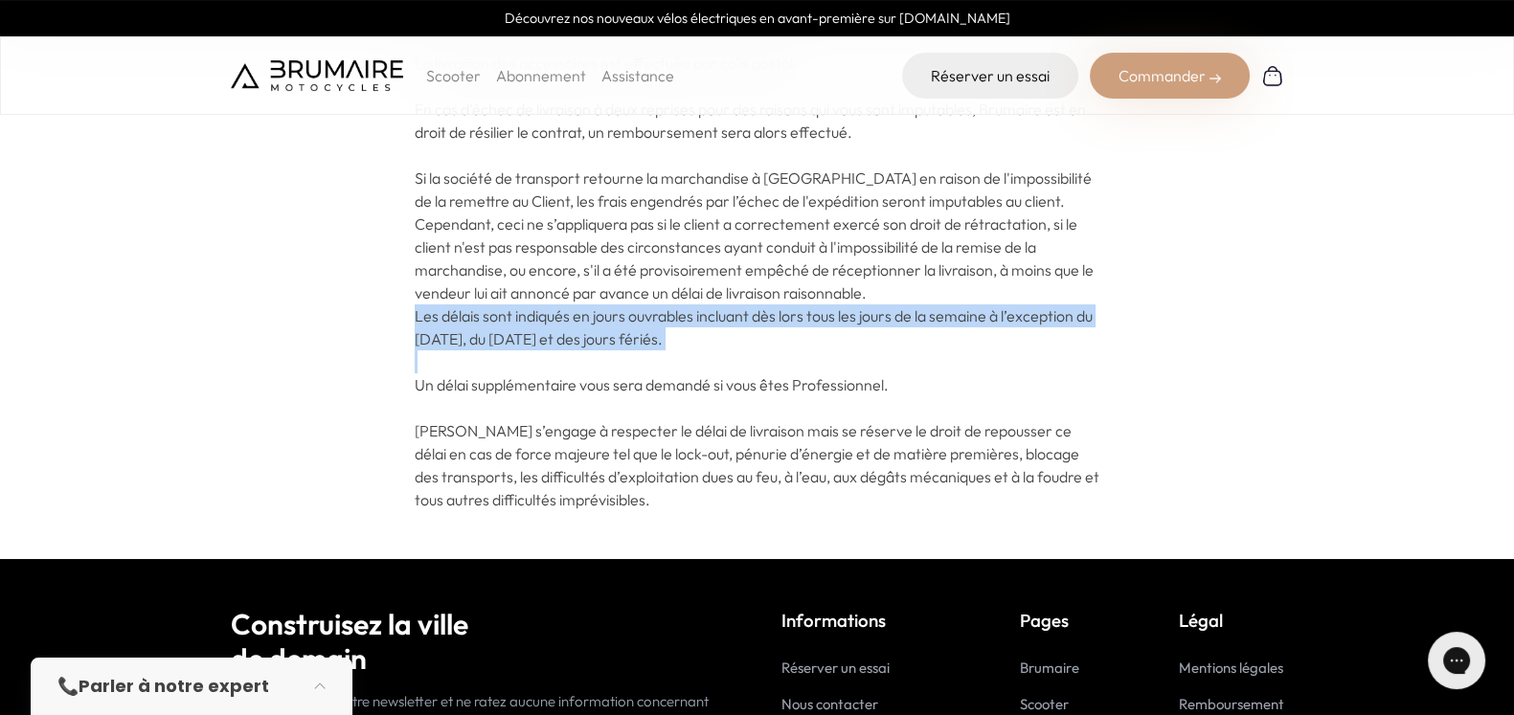
click at [794, 328] on p "Les délais sont indiqués en jours ouvrables incluant dès lors tous les jours de…" at bounding box center [757, 408] width 685 height 207
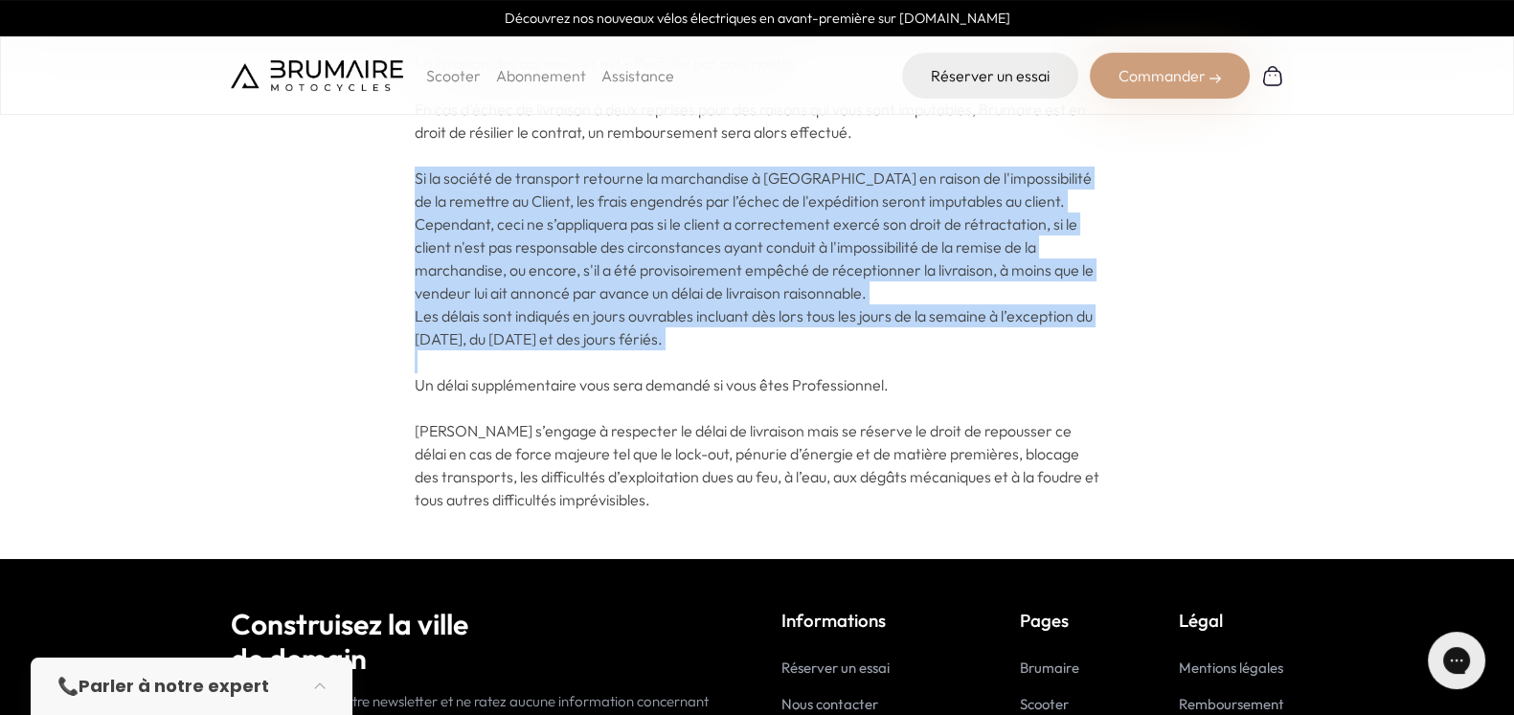
drag, startPoint x: 794, startPoint y: 328, endPoint x: 825, endPoint y: 197, distance: 133.8
click at [825, 197] on div "Les produits ne sont livrables qu’en France Métropolitaine à l'adresse de livra…" at bounding box center [757, 97] width 685 height 827
click at [825, 197] on span "Si la société de transport retourne la marchandise à Brumaire en raison de l'im…" at bounding box center [754, 236] width 679 height 134
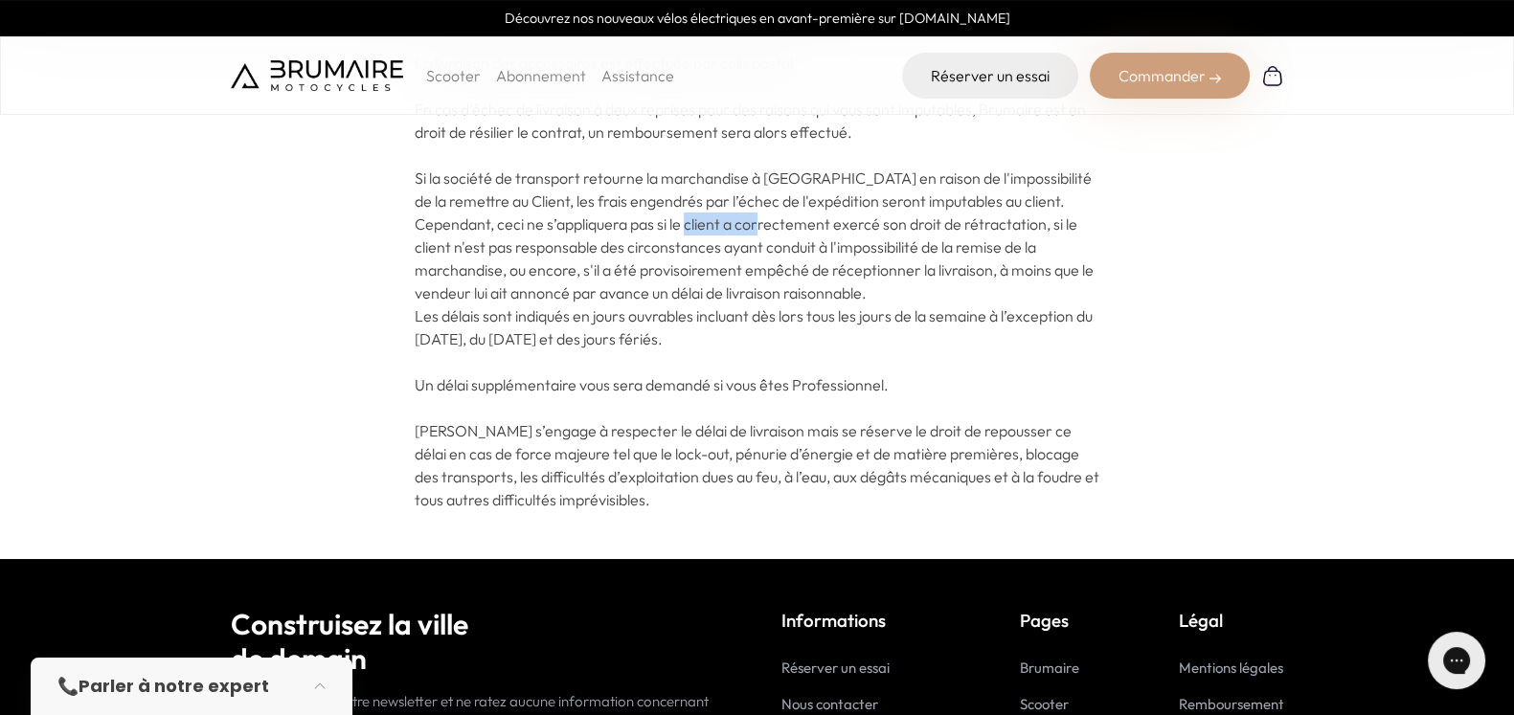
click at [825, 197] on span "Si la société de transport retourne la marchandise à Brumaire en raison de l'im…" at bounding box center [754, 236] width 679 height 134
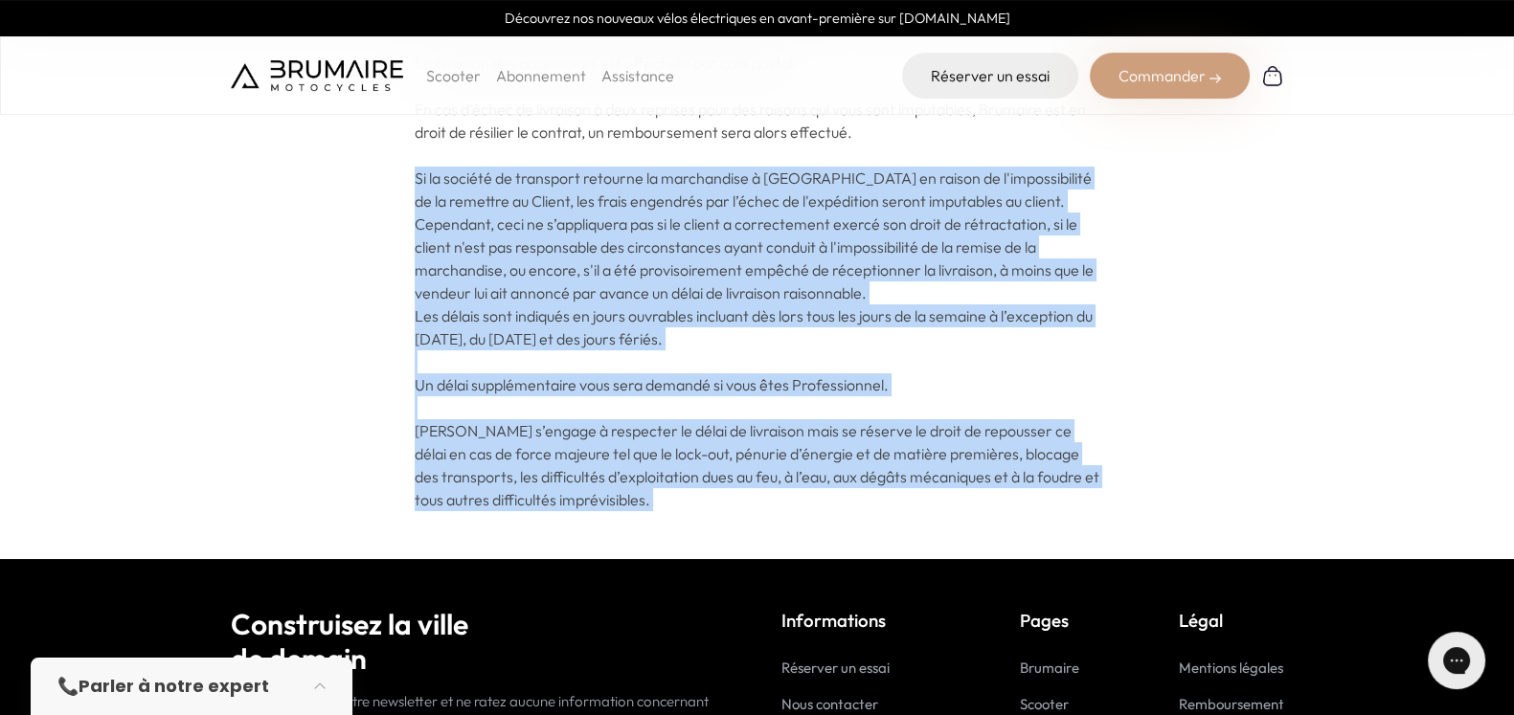
drag, startPoint x: 825, startPoint y: 197, endPoint x: 741, endPoint y: 418, distance: 236.4
click at [741, 418] on div "Les produits ne sont livrables qu’en France Métropolitaine à l'adresse de livra…" at bounding box center [757, 97] width 685 height 827
click at [741, 418] on p "Les délais sont indiqués en jours ouvrables incluant dès lors tous les jours de…" at bounding box center [757, 408] width 685 height 207
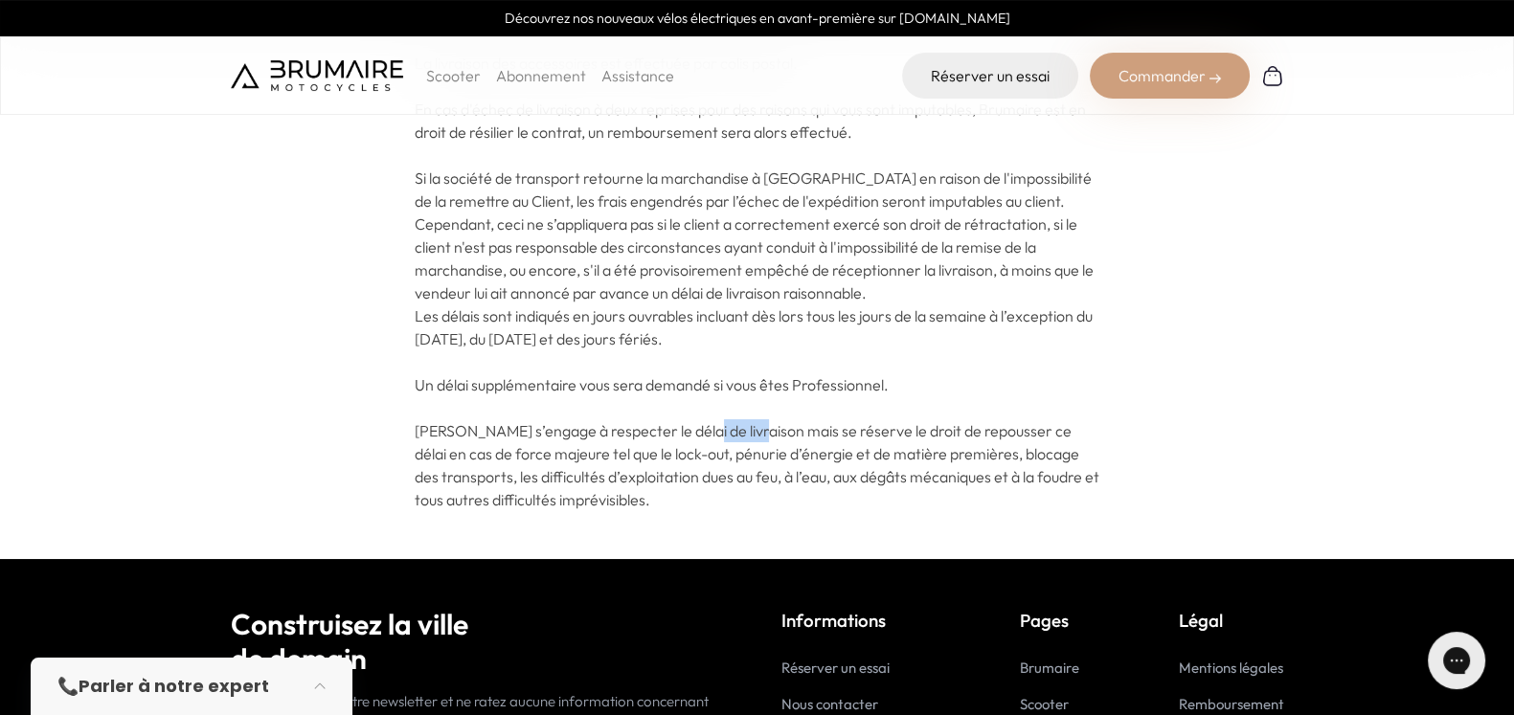
click at [741, 418] on p "Les délais sont indiqués en jours ouvrables incluant dès lors tous les jours de…" at bounding box center [757, 408] width 685 height 207
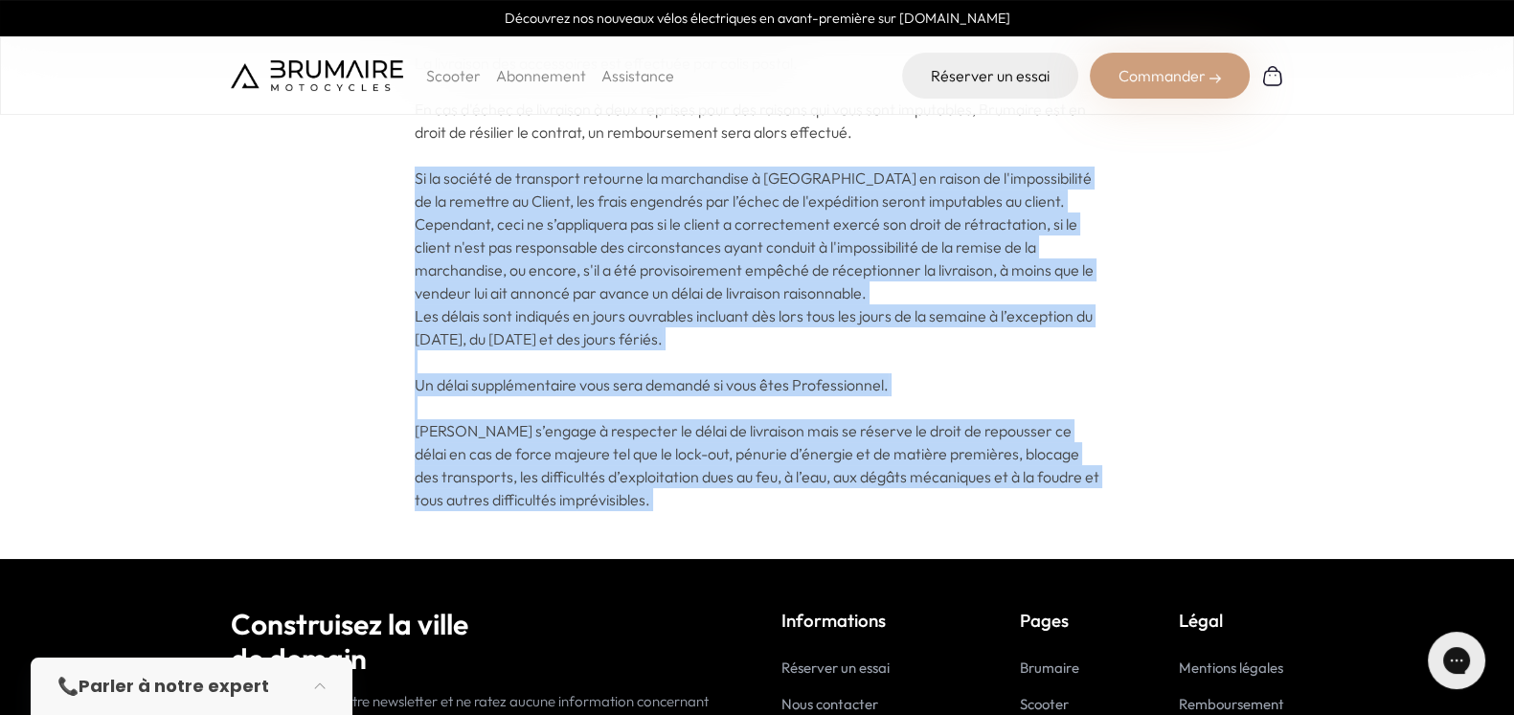
drag, startPoint x: 741, startPoint y: 418, endPoint x: 857, endPoint y: 192, distance: 254.0
click at [857, 192] on div "Les produits ne sont livrables qu’en France Métropolitaine à l'adresse de livra…" at bounding box center [757, 97] width 685 height 827
click at [857, 192] on span "Si la société de transport retourne la marchandise à Brumaire en raison de l'im…" at bounding box center [754, 236] width 679 height 134
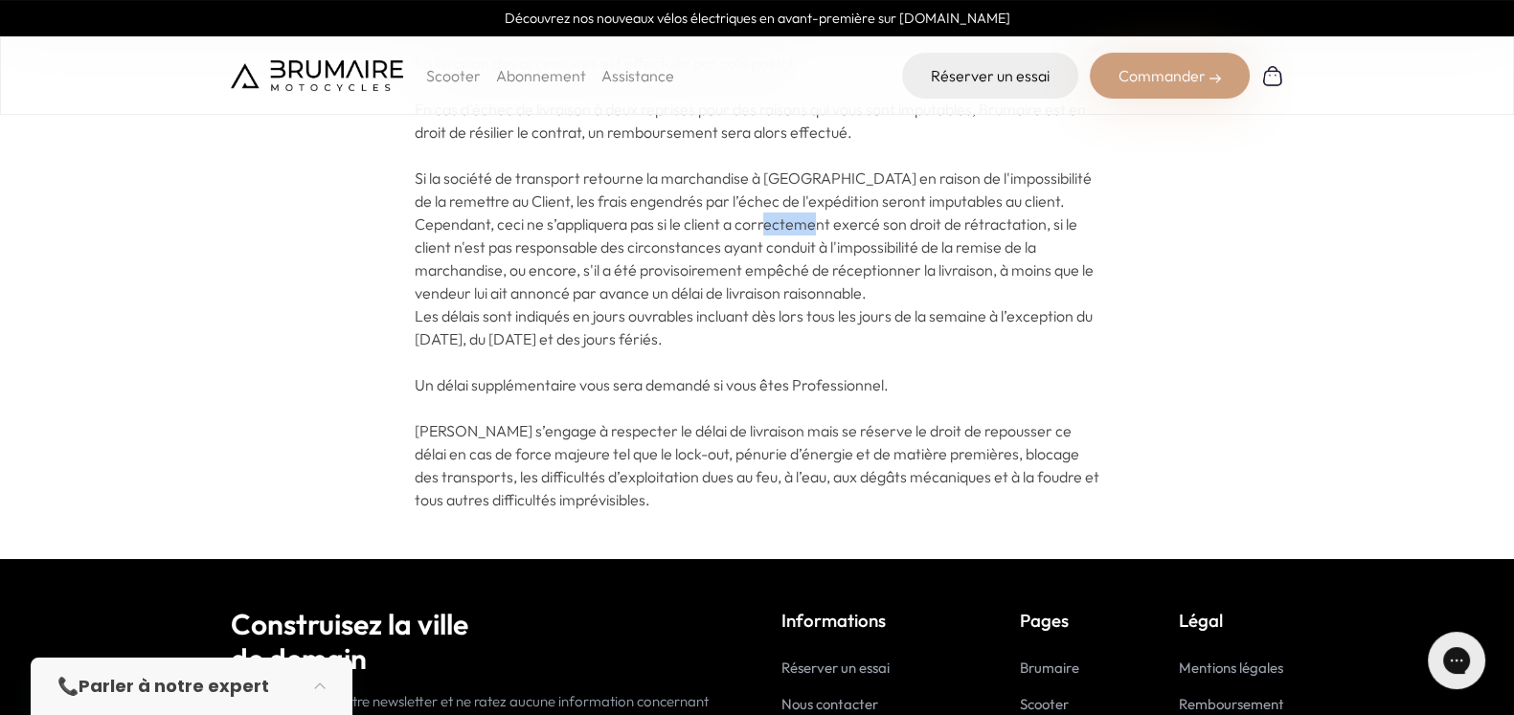
click at [857, 192] on span "Si la société de transport retourne la marchandise à Brumaire en raison de l'im…" at bounding box center [754, 236] width 679 height 134
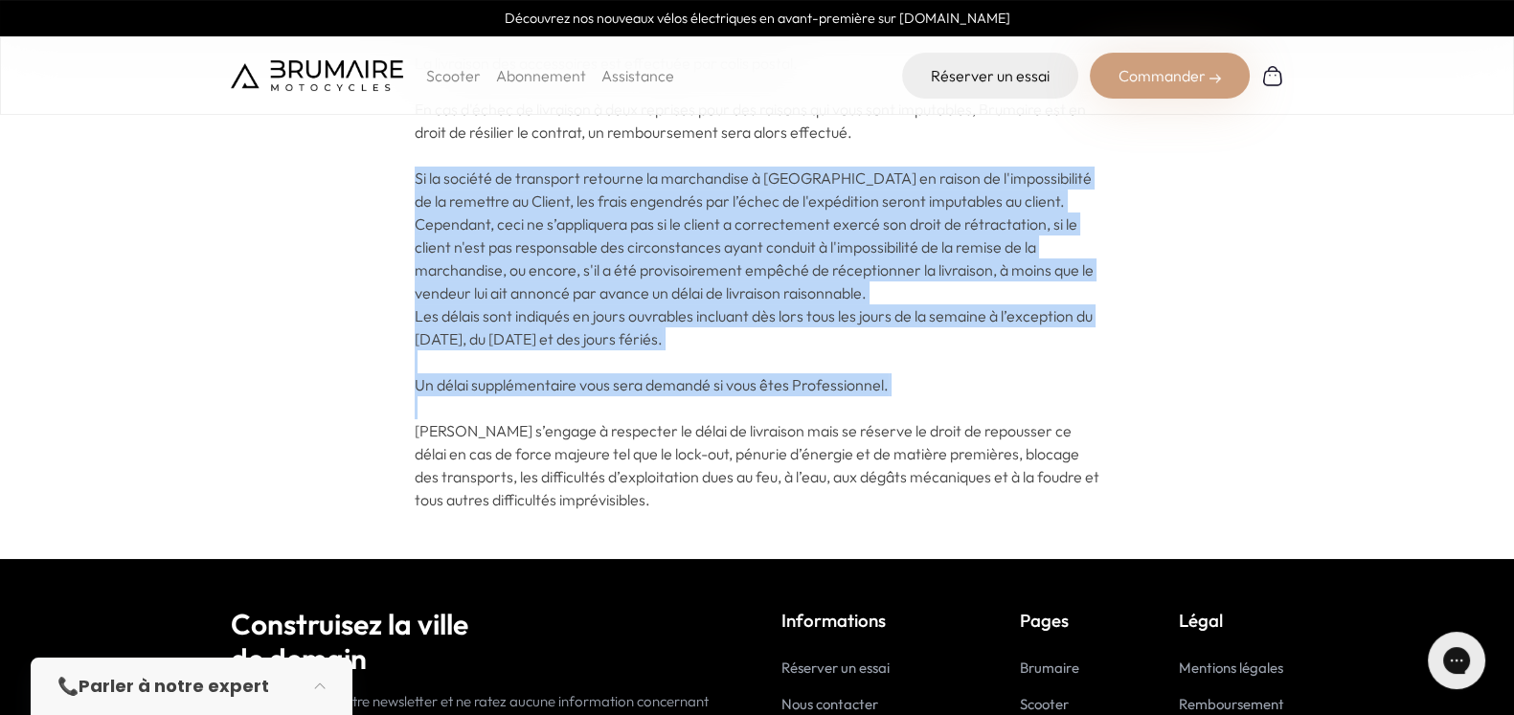
drag, startPoint x: 857, startPoint y: 192, endPoint x: 776, endPoint y: 383, distance: 207.2
click at [776, 383] on div "Les produits ne sont livrables qu’en France Métropolitaine à l'adresse de livra…" at bounding box center [757, 97] width 685 height 827
click at [776, 383] on p "Les délais sont indiqués en jours ouvrables incluant dès lors tous les jours de…" at bounding box center [757, 408] width 685 height 207
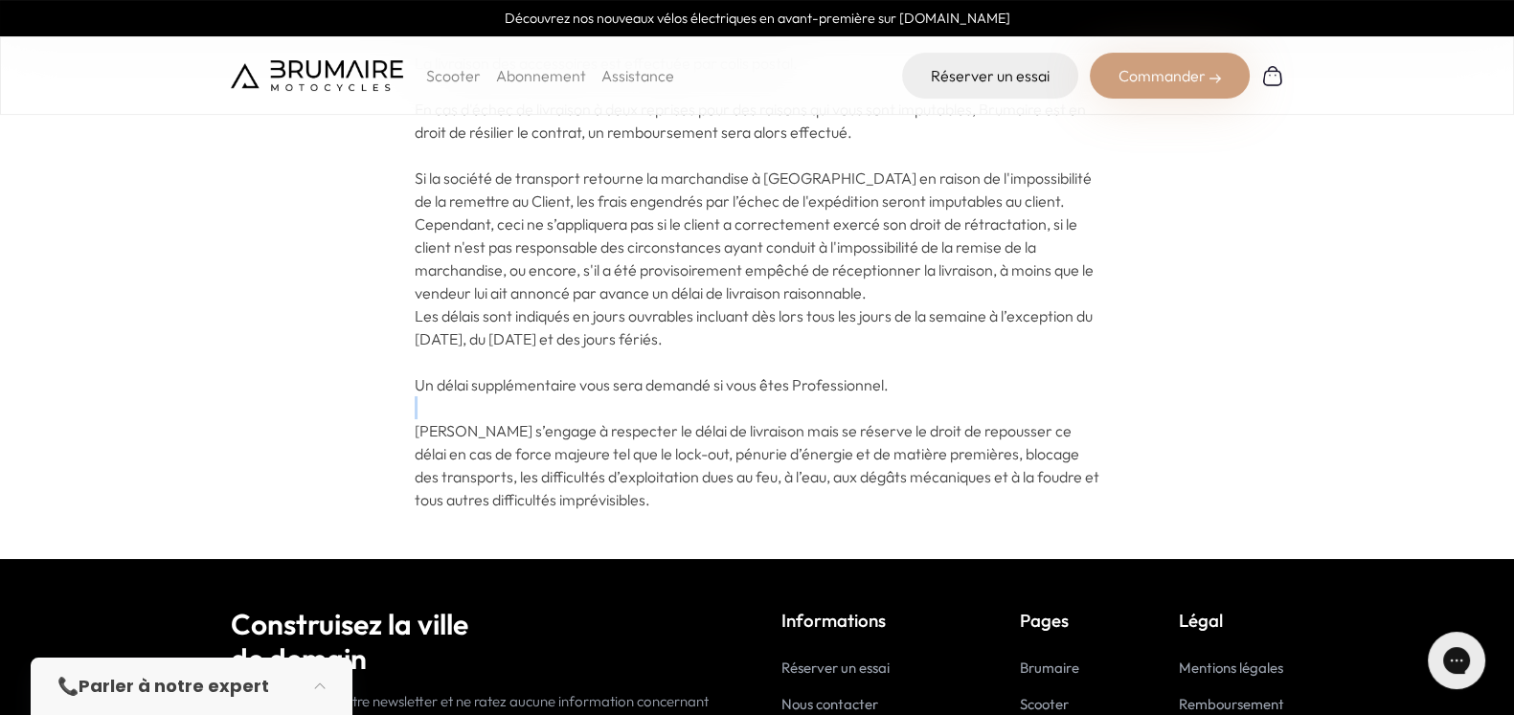
click at [776, 383] on p "Les délais sont indiqués en jours ouvrables incluant dès lors tous les jours de…" at bounding box center [757, 408] width 685 height 207
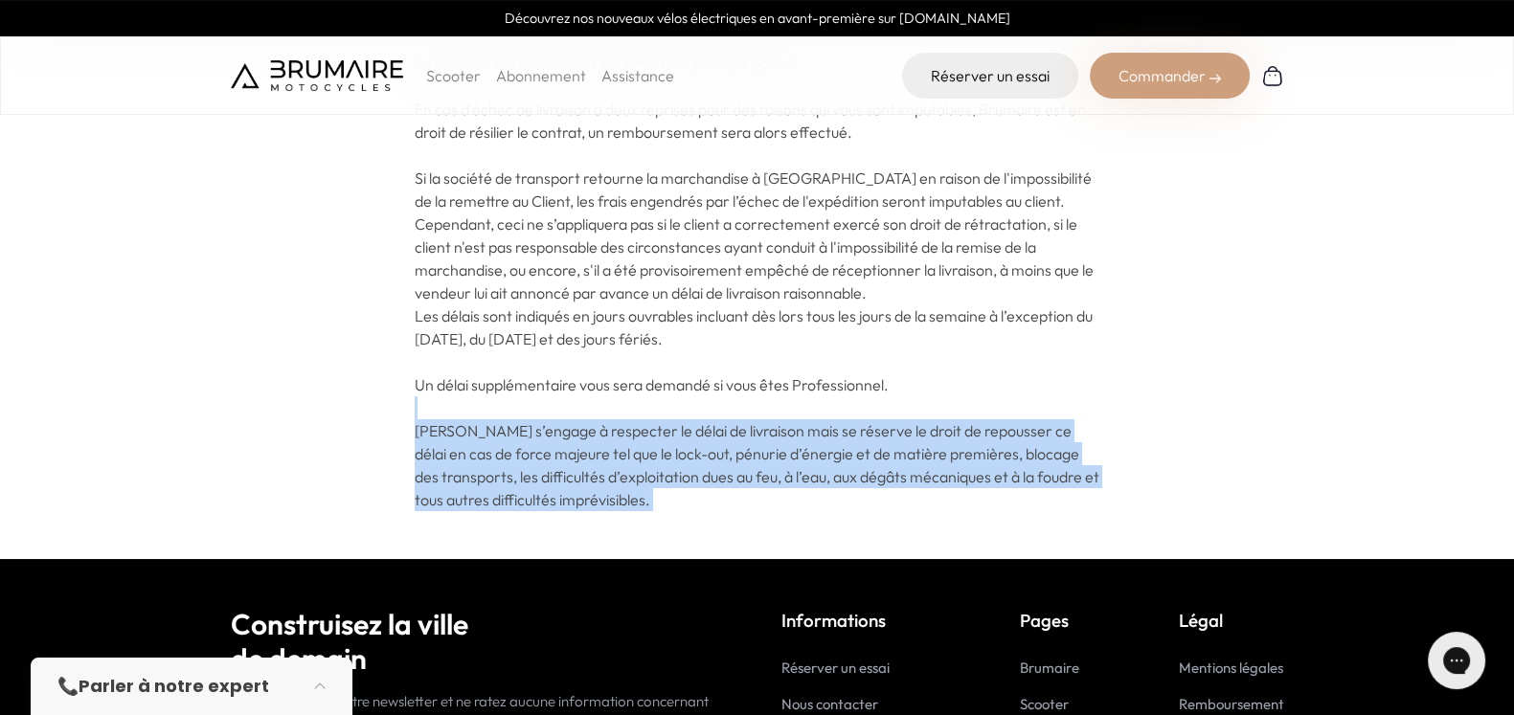
drag, startPoint x: 776, startPoint y: 383, endPoint x: 750, endPoint y: 456, distance: 77.2
click at [750, 456] on p "Les délais sont indiqués en jours ouvrables incluant dès lors tous les jours de…" at bounding box center [757, 408] width 685 height 207
click at [750, 456] on span "Brumaire s’engage à respecter le délai de livraison mais se réserve le droit de…" at bounding box center [757, 465] width 685 height 88
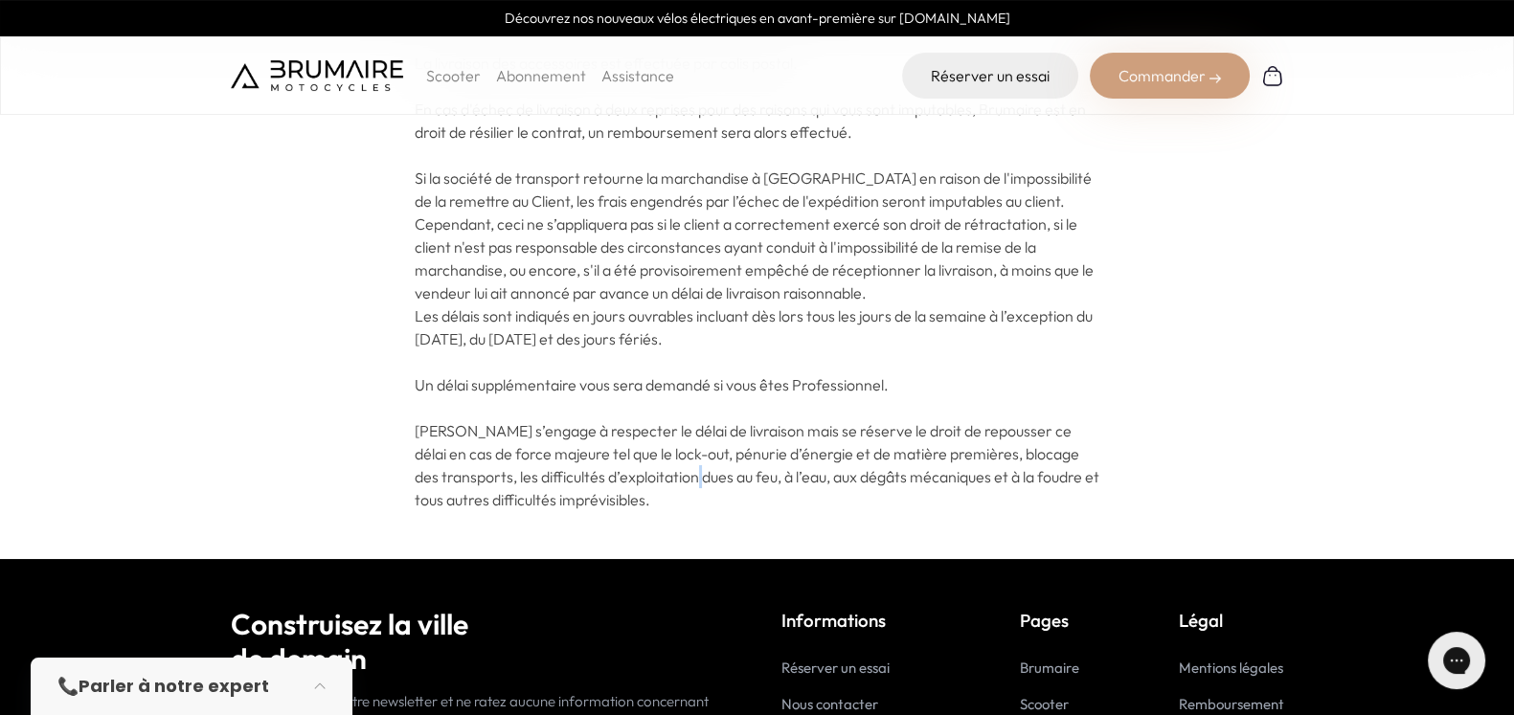
click at [750, 456] on span "Brumaire s’engage à respecter le délai de livraison mais se réserve le droit de…" at bounding box center [757, 465] width 685 height 88
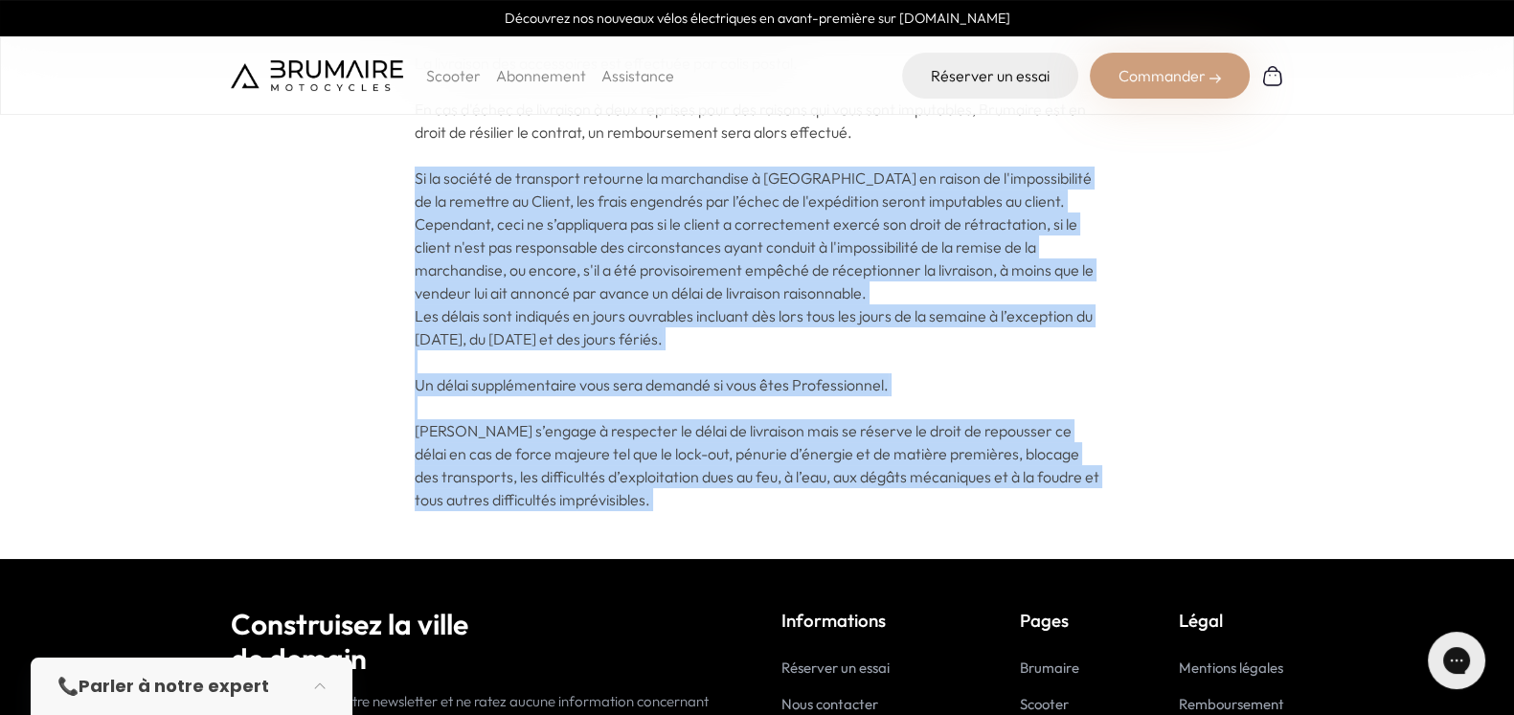
drag, startPoint x: 750, startPoint y: 456, endPoint x: 865, endPoint y: 243, distance: 241.7
click at [865, 243] on div "Les produits ne sont livrables qu’en France Métropolitaine à l'adresse de livra…" at bounding box center [757, 97] width 685 height 827
click at [865, 243] on span "Si la société de transport retourne la marchandise à Brumaire en raison de l'im…" at bounding box center [754, 236] width 679 height 134
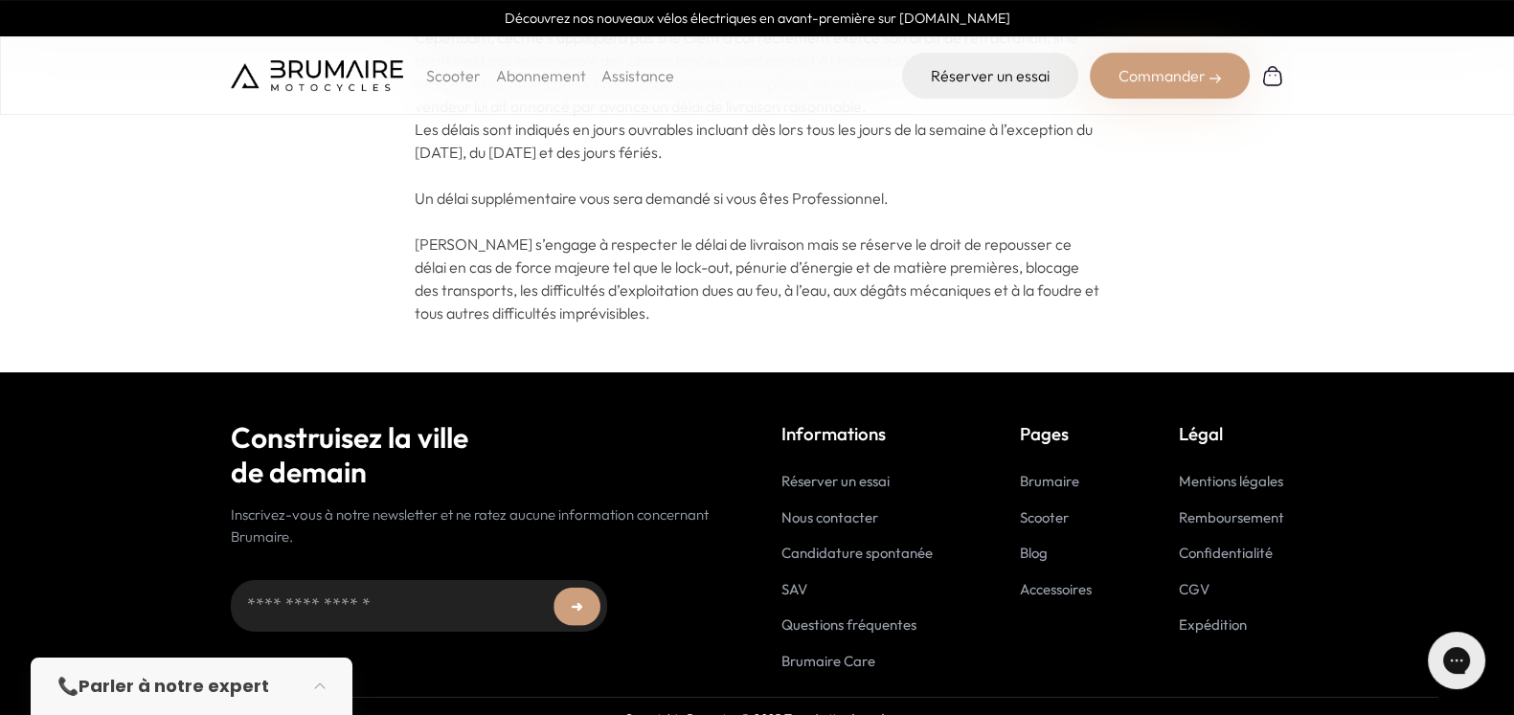
scroll to position [700, 0]
